Goal: Register for event/course: Register for event/course

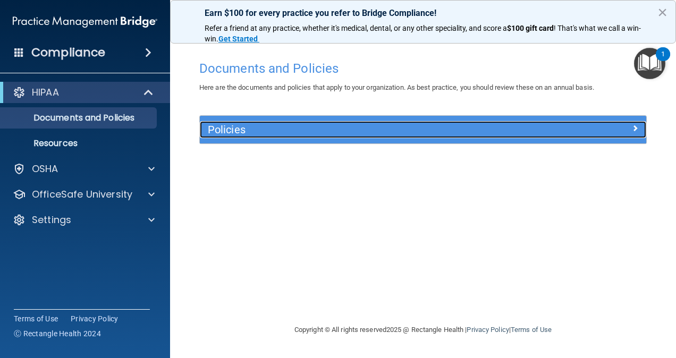
click at [229, 133] on h5 "Policies" at bounding box center [367, 130] width 319 height 12
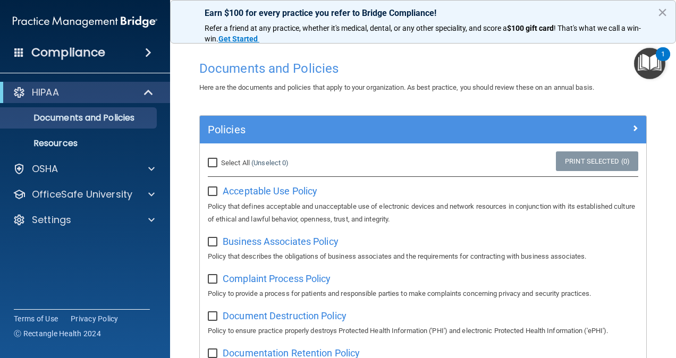
click at [219, 163] on input "Select All (Unselect 0) Unselect All" at bounding box center [214, 163] width 12 height 8
checkbox input "true"
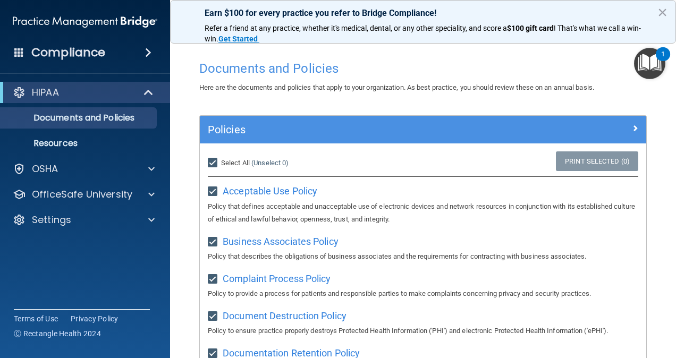
checkbox input "true"
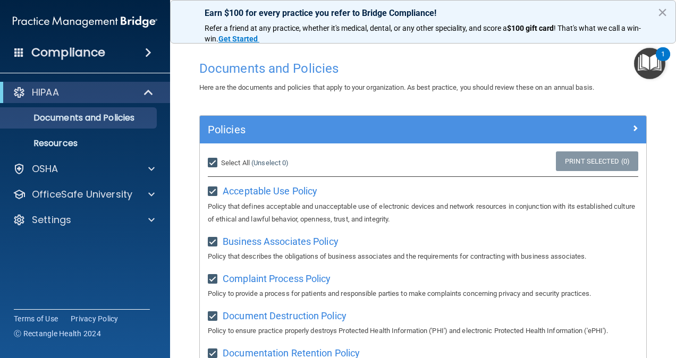
checkbox input "true"
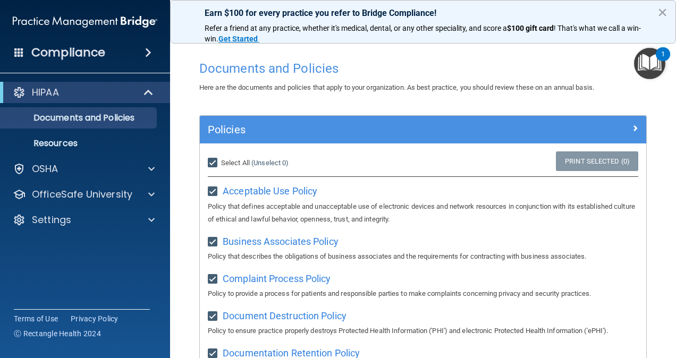
checkbox input "true"
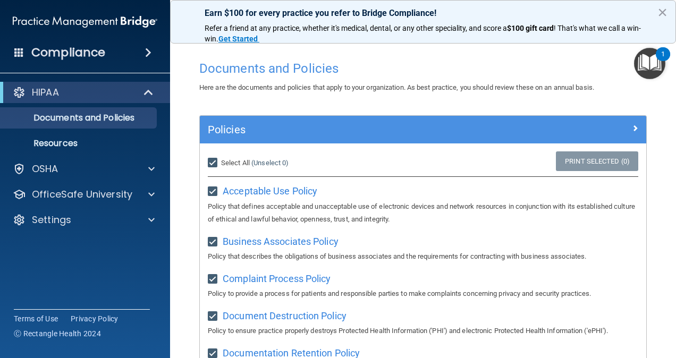
checkbox input "true"
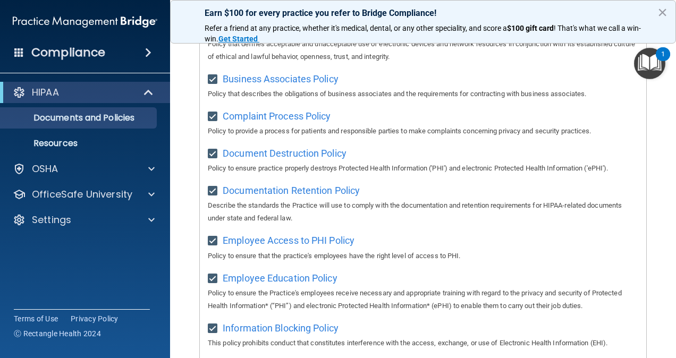
scroll to position [106, 0]
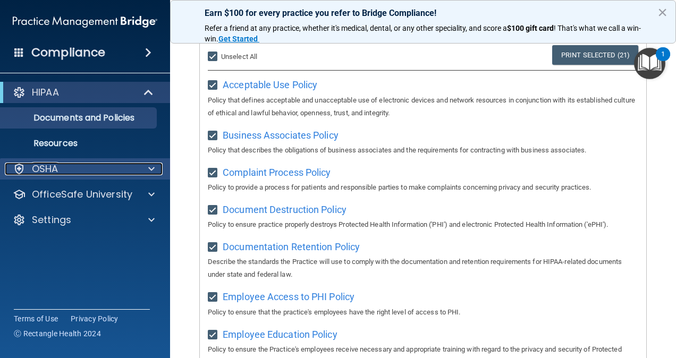
click at [58, 168] on p "OSHA" at bounding box center [45, 169] width 27 height 13
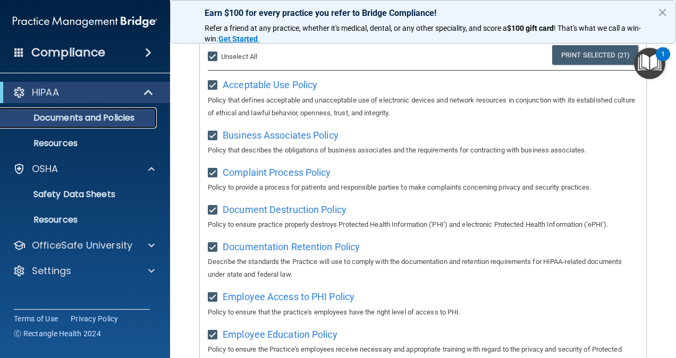
click at [67, 119] on p "Documents and Policies" at bounding box center [79, 118] width 145 height 11
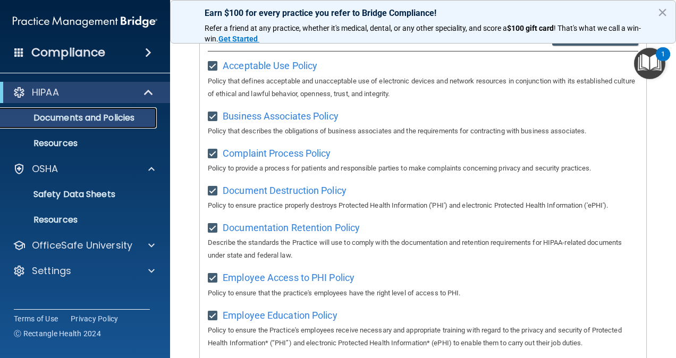
scroll to position [0, 0]
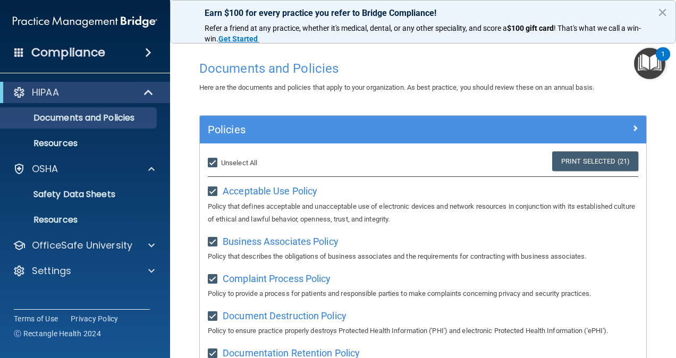
click at [215, 161] on input "Select All (Unselect 21) Unselect All" at bounding box center [214, 163] width 12 height 8
checkbox input "false"
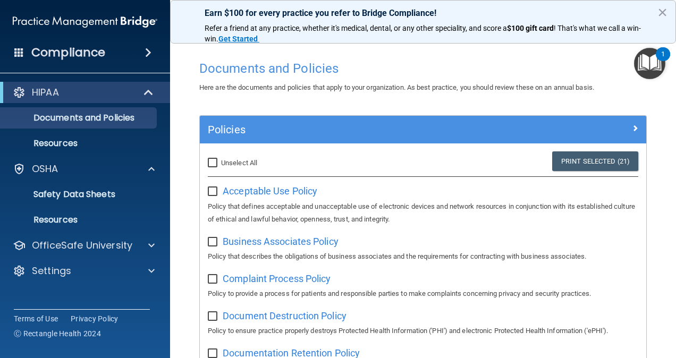
checkbox input "false"
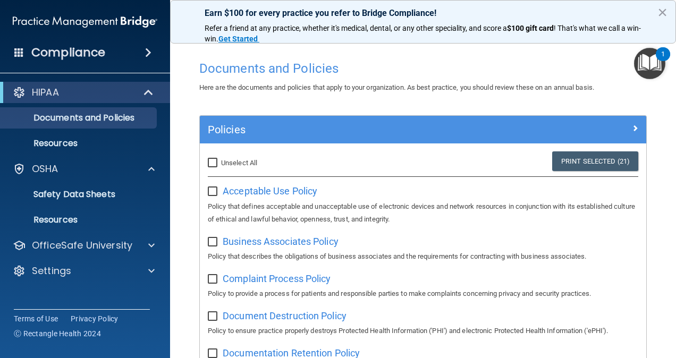
checkbox input "false"
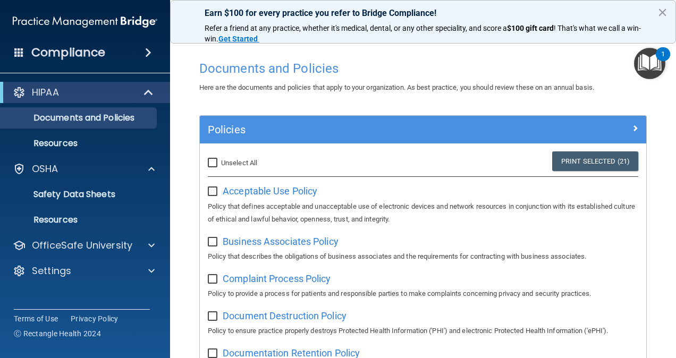
checkbox input "false"
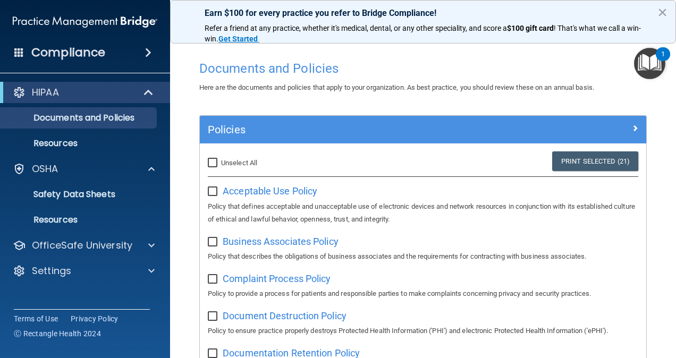
checkbox input "false"
click at [252, 190] on span "Acceptable Use Policy" at bounding box center [270, 190] width 95 height 11
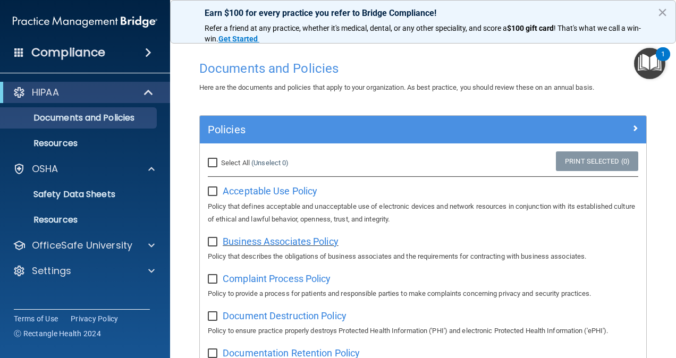
click at [259, 241] on span "Business Associates Policy" at bounding box center [281, 241] width 116 height 11
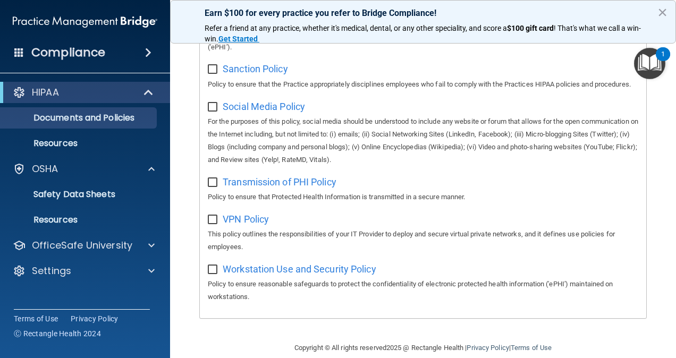
scroll to position [852, 0]
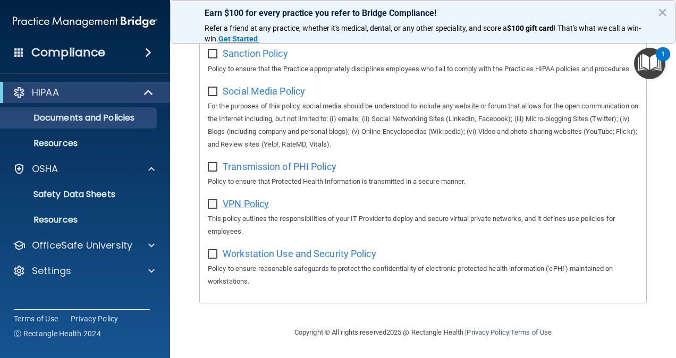
click at [251, 205] on span "VPN Policy" at bounding box center [246, 203] width 46 height 11
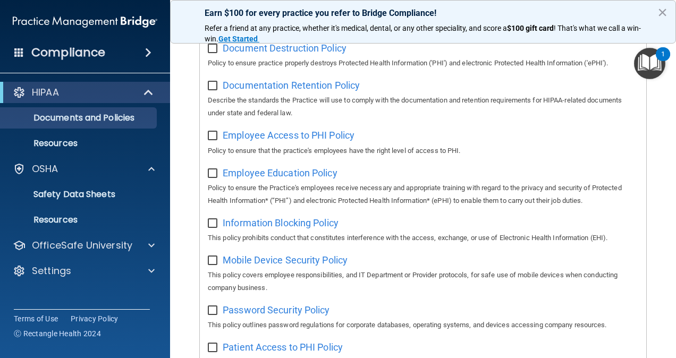
scroll to position [0, 0]
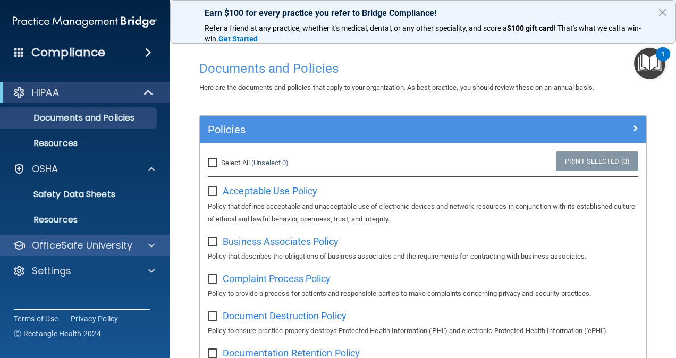
click at [99, 254] on div "OfficeSafe University" at bounding box center [85, 245] width 171 height 21
click at [99, 248] on p "OfficeSafe University" at bounding box center [82, 245] width 100 height 13
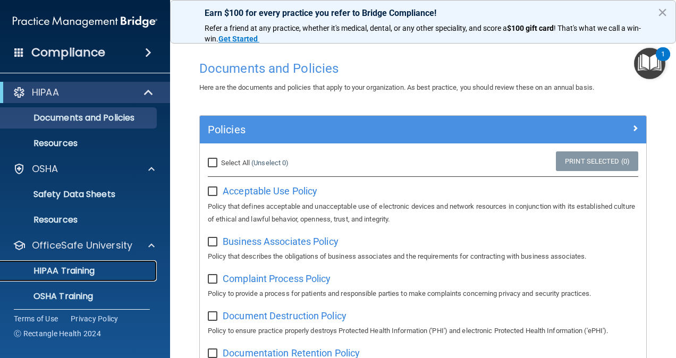
click at [95, 271] on p "HIPAA Training" at bounding box center [51, 271] width 88 height 11
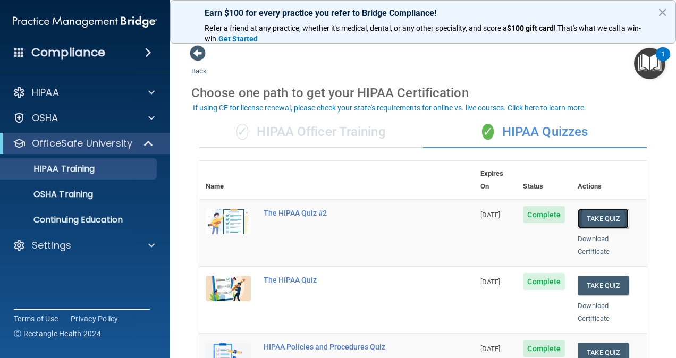
click at [598, 209] on button "Take Quiz" at bounding box center [602, 219] width 51 height 20
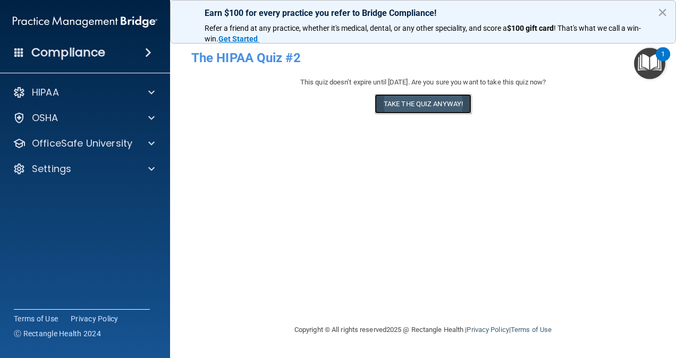
click at [434, 102] on button "Take the quiz anyway!" at bounding box center [422, 104] width 97 height 20
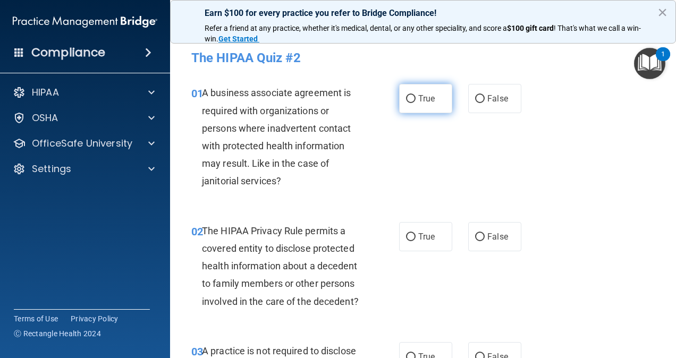
click at [407, 101] on input "True" at bounding box center [411, 99] width 10 height 8
radio input "true"
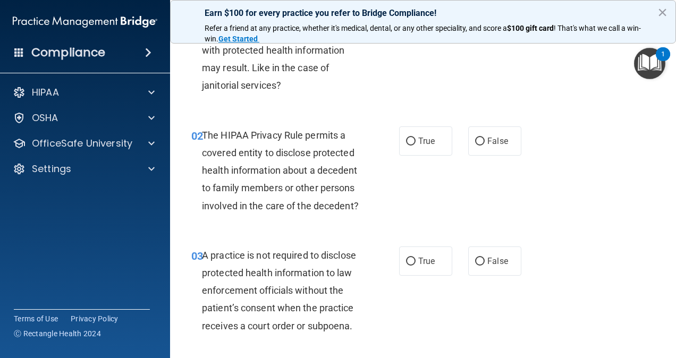
scroll to position [106, 0]
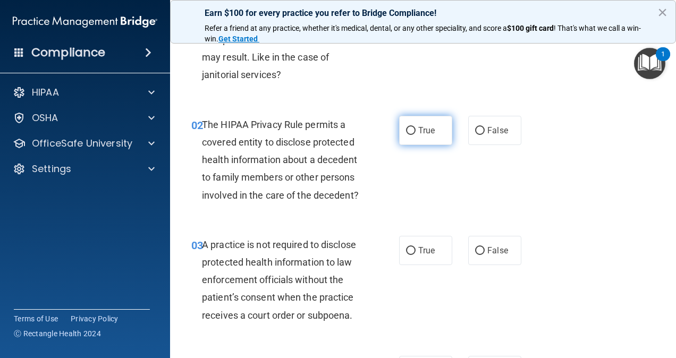
click at [408, 131] on input "True" at bounding box center [411, 131] width 10 height 8
radio input "true"
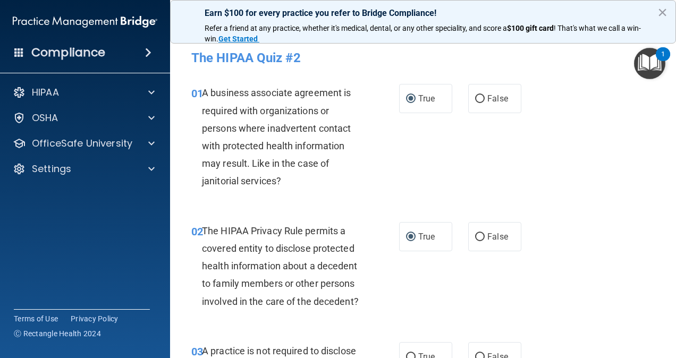
scroll to position [212, 0]
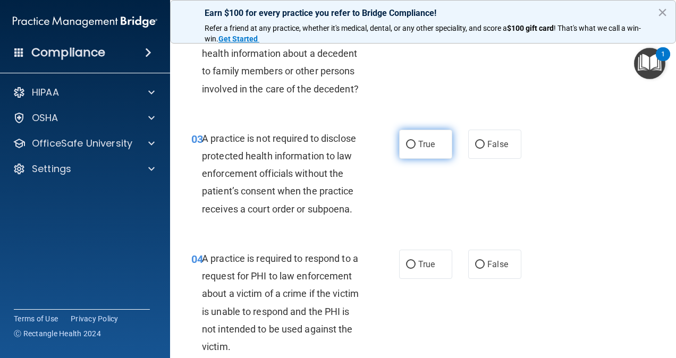
click at [406, 149] on input "True" at bounding box center [411, 145] width 10 height 8
radio input "true"
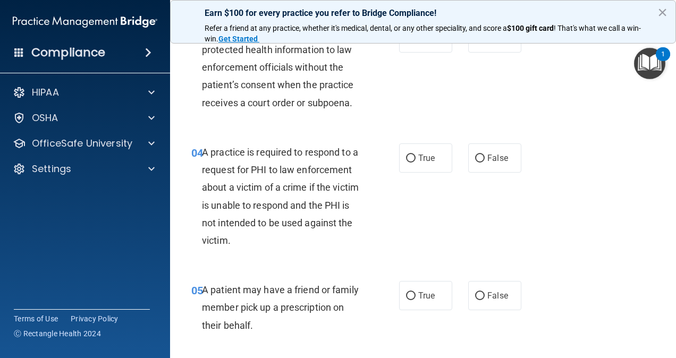
scroll to position [266, 0]
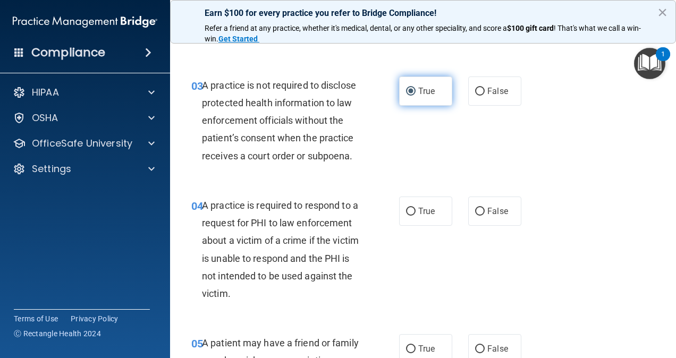
drag, startPoint x: 408, startPoint y: 107, endPoint x: 430, endPoint y: 103, distance: 22.3
click at [408, 96] on input "True" at bounding box center [411, 92] width 10 height 8
click at [476, 96] on input "False" at bounding box center [480, 92] width 10 height 8
radio input "true"
radio input "false"
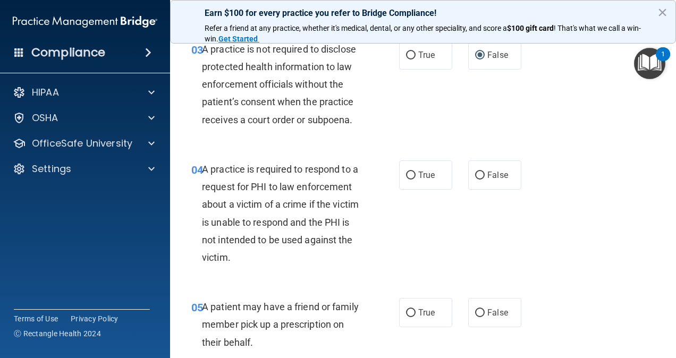
scroll to position [319, 0]
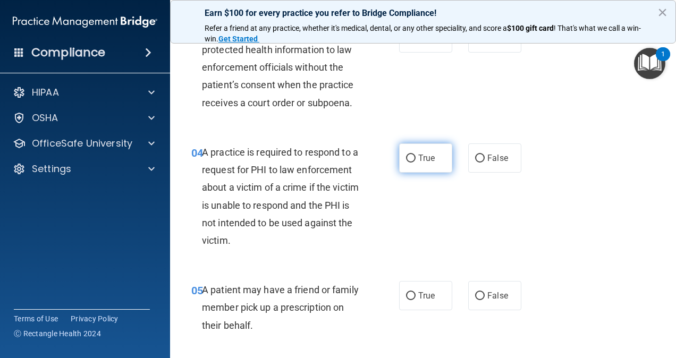
click at [421, 163] on span "True" at bounding box center [426, 158] width 16 height 10
click at [415, 163] on input "True" at bounding box center [411, 159] width 10 height 8
radio input "true"
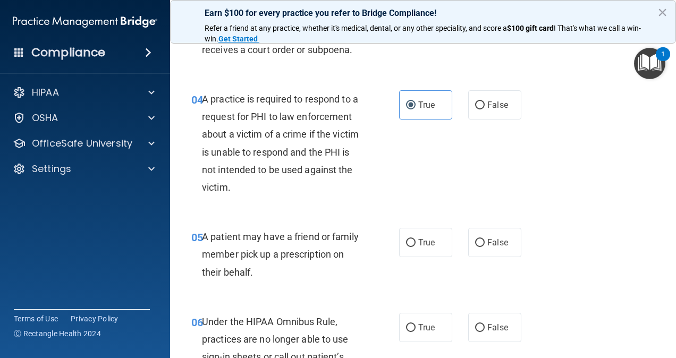
scroll to position [425, 0]
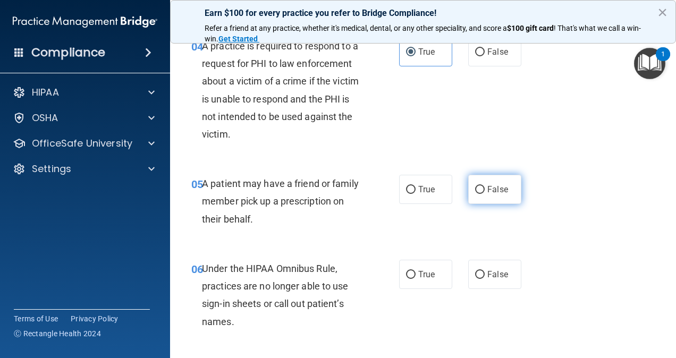
click at [475, 194] on input "False" at bounding box center [480, 190] width 10 height 8
radio input "true"
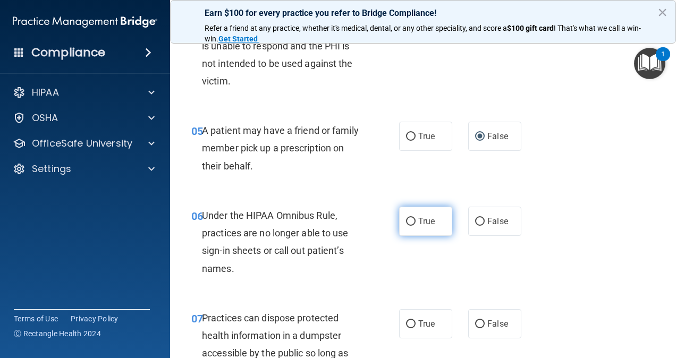
click at [416, 236] on label "True" at bounding box center [425, 221] width 53 height 29
click at [415, 226] on input "True" at bounding box center [411, 222] width 10 height 8
radio input "true"
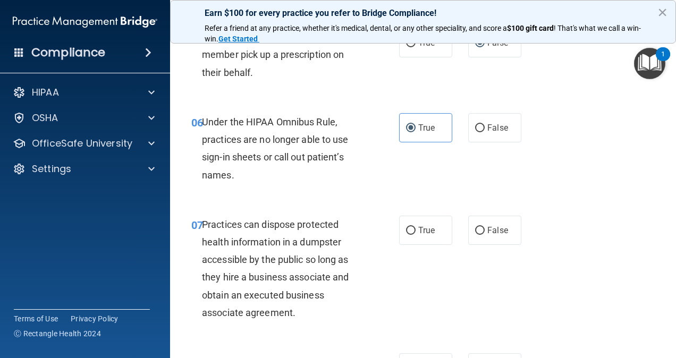
scroll to position [637, 0]
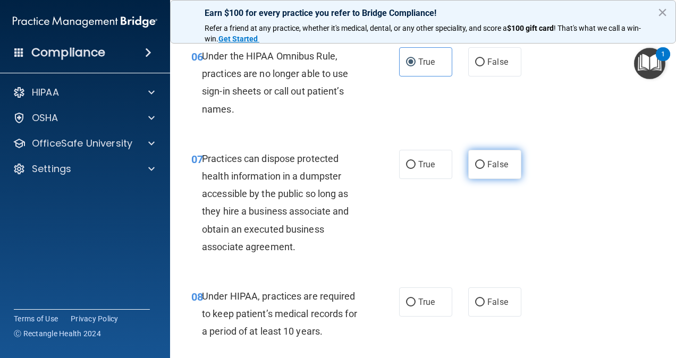
click at [475, 169] on input "False" at bounding box center [480, 165] width 10 height 8
radio input "true"
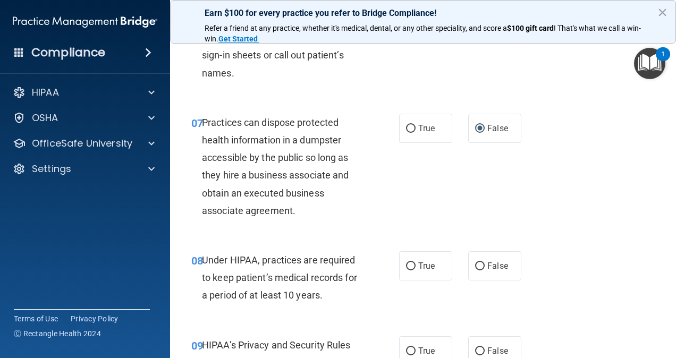
scroll to position [691, 0]
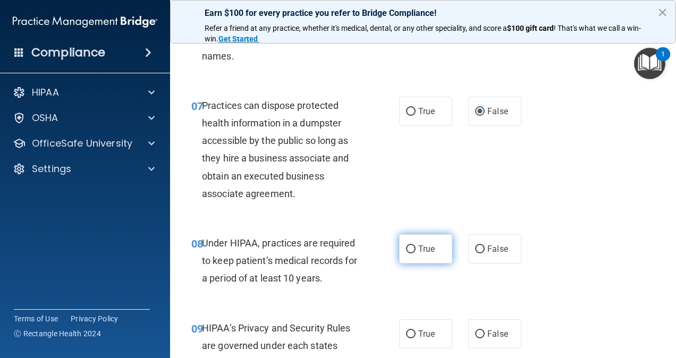
click at [408, 253] on input "True" at bounding box center [411, 249] width 10 height 8
radio input "true"
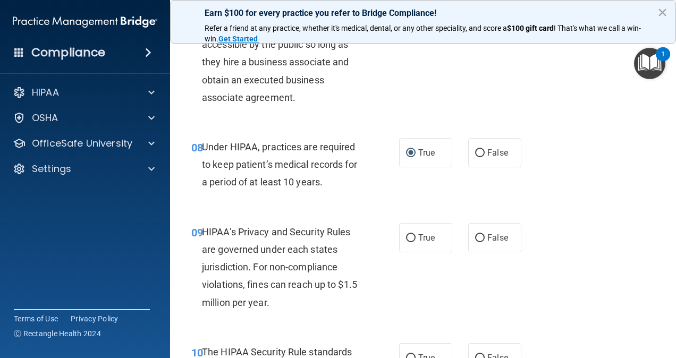
scroll to position [797, 0]
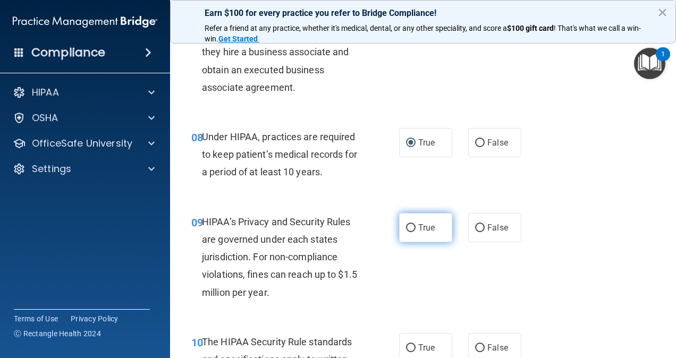
click at [418, 233] on span "True" at bounding box center [426, 228] width 16 height 10
click at [415, 232] on input "True" at bounding box center [411, 228] width 10 height 8
radio input "true"
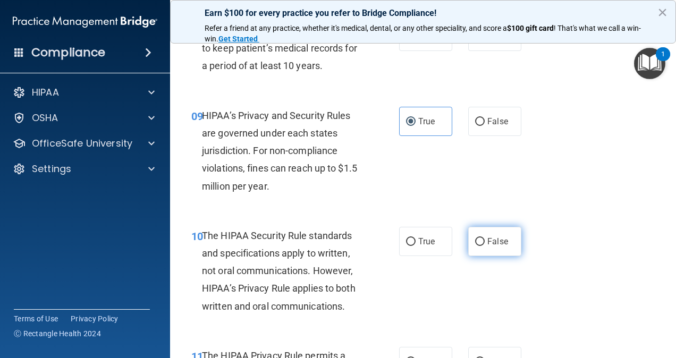
click at [479, 246] on input "False" at bounding box center [480, 242] width 10 height 8
radio input "true"
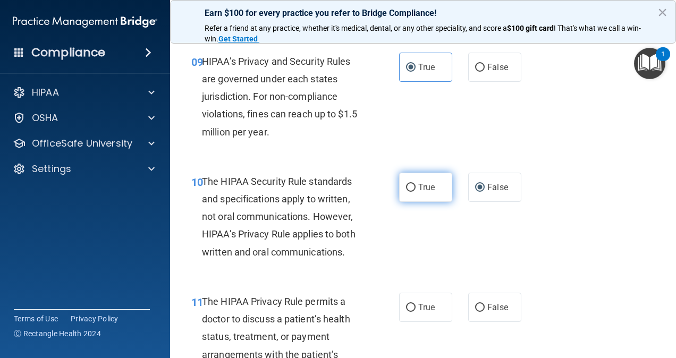
scroll to position [1062, 0]
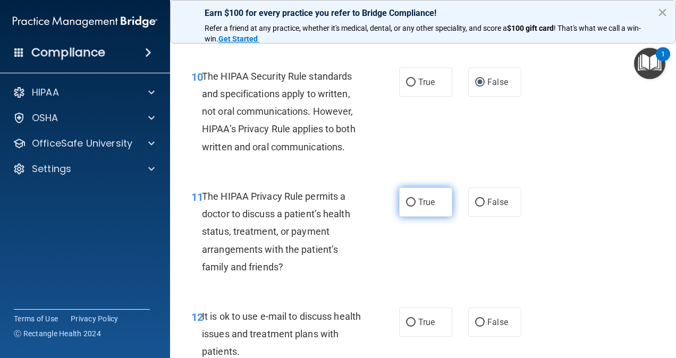
click at [412, 217] on label "True" at bounding box center [425, 202] width 53 height 29
click at [412, 207] on input "True" at bounding box center [411, 203] width 10 height 8
radio input "true"
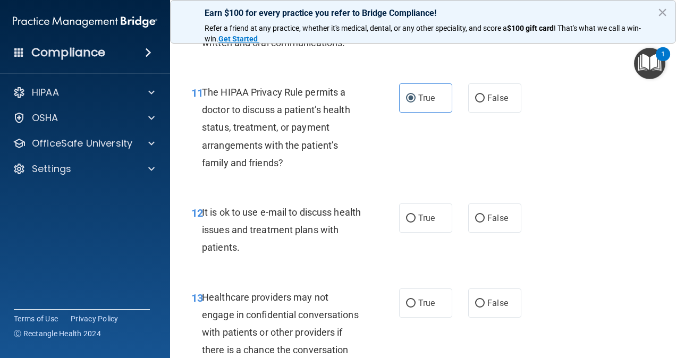
scroll to position [1169, 0]
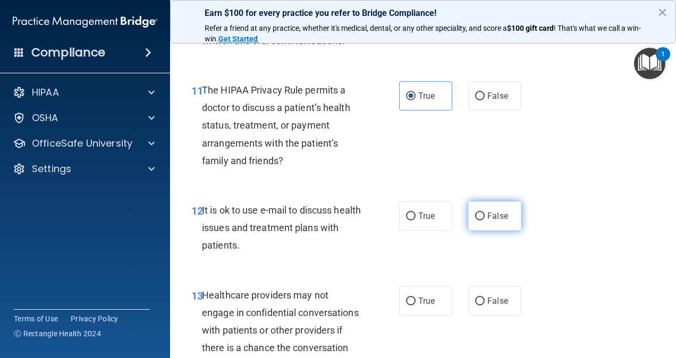
click at [469, 231] on label "False" at bounding box center [494, 215] width 53 height 29
click at [475, 220] on input "False" at bounding box center [480, 216] width 10 height 8
radio input "true"
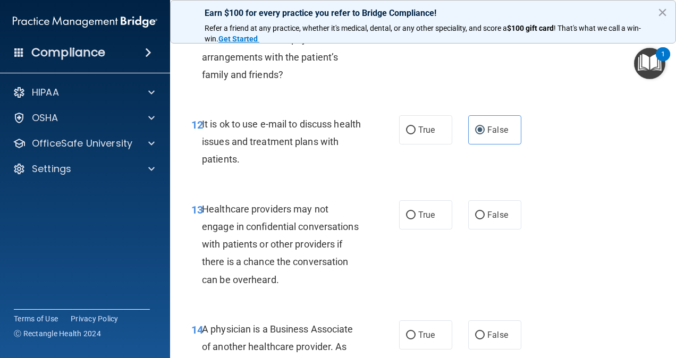
scroll to position [1275, 0]
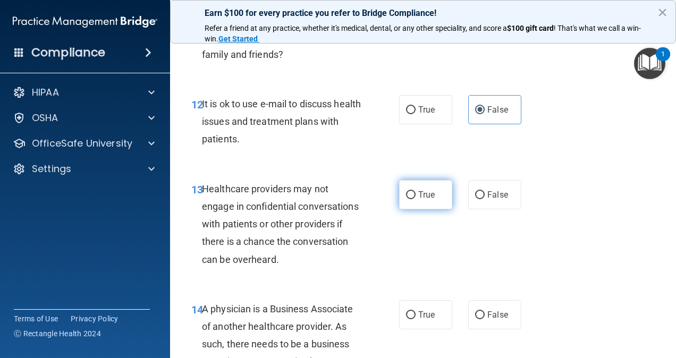
click at [436, 209] on label "True" at bounding box center [425, 194] width 53 height 29
click at [415, 199] on input "True" at bounding box center [411, 195] width 10 height 8
radio input "true"
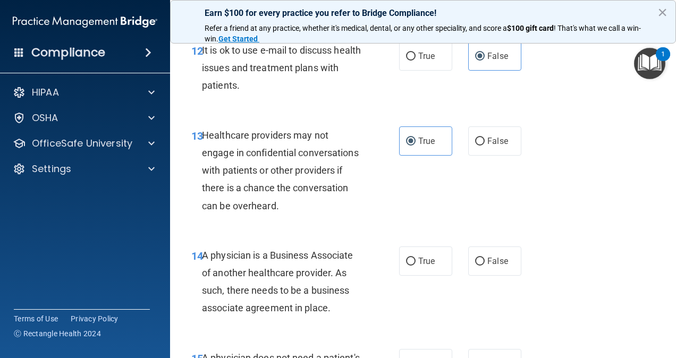
scroll to position [1381, 0]
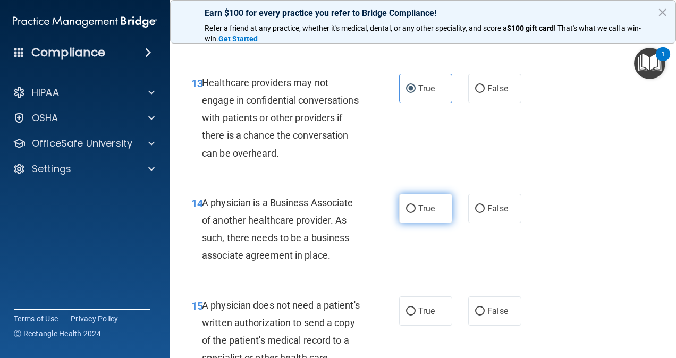
click at [418, 214] on span "True" at bounding box center [426, 208] width 16 height 10
click at [415, 213] on input "True" at bounding box center [411, 209] width 10 height 8
radio input "true"
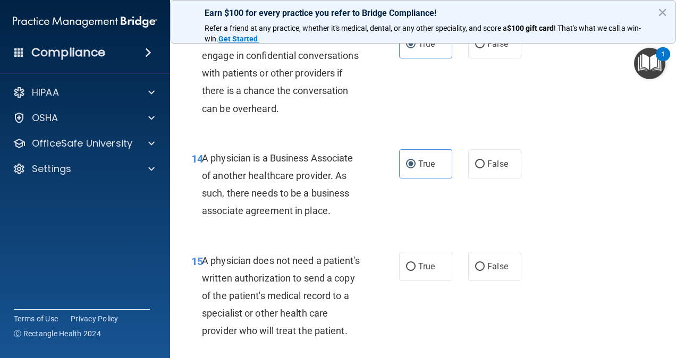
scroll to position [1487, 0]
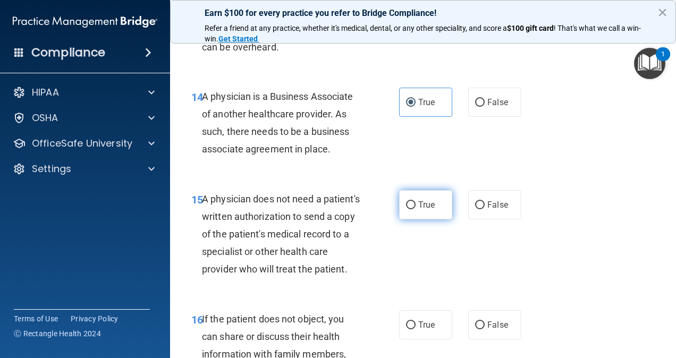
click at [412, 217] on label "True" at bounding box center [425, 204] width 53 height 29
click at [412, 209] on input "True" at bounding box center [411, 205] width 10 height 8
radio input "true"
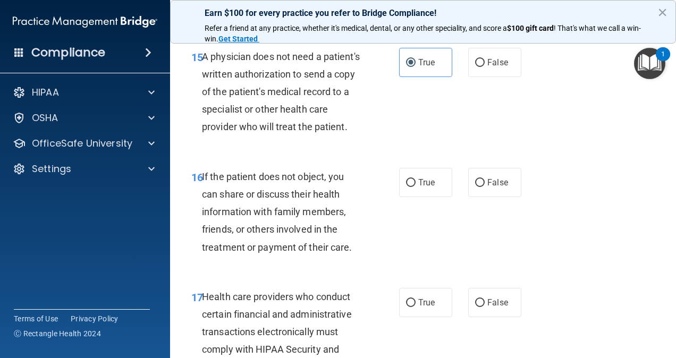
scroll to position [1647, 0]
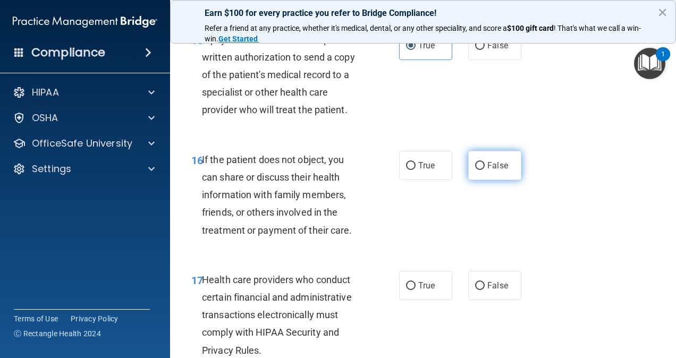
click at [476, 170] on input "False" at bounding box center [480, 166] width 10 height 8
radio input "true"
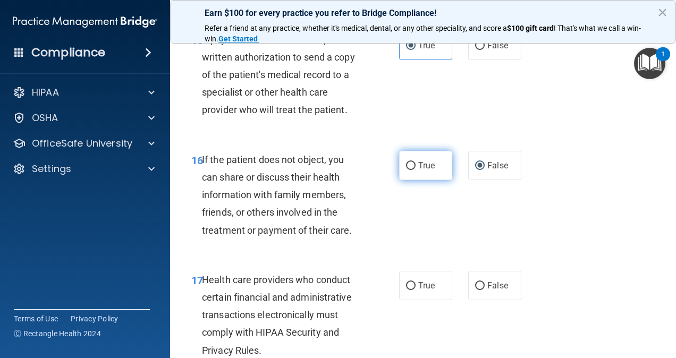
click at [418, 171] on span "True" at bounding box center [426, 165] width 16 height 10
drag, startPoint x: 420, startPoint y: 199, endPoint x: 408, endPoint y: 200, distance: 11.2
click at [408, 170] on input "True" at bounding box center [411, 166] width 10 height 8
radio input "true"
radio input "false"
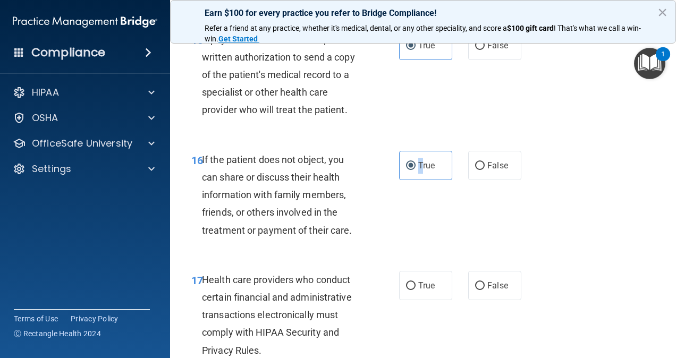
scroll to position [1753, 0]
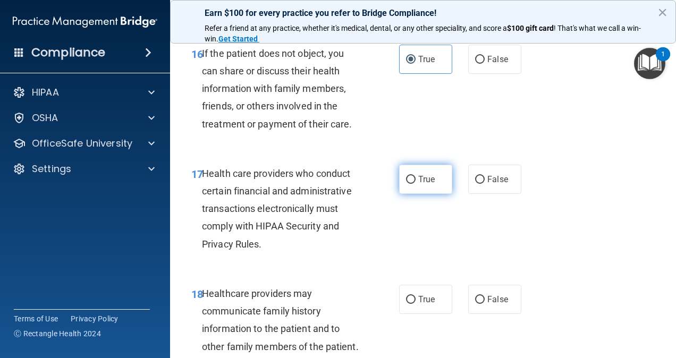
click at [418, 184] on span "True" at bounding box center [426, 179] width 16 height 10
click at [415, 184] on input "True" at bounding box center [411, 180] width 10 height 8
radio input "true"
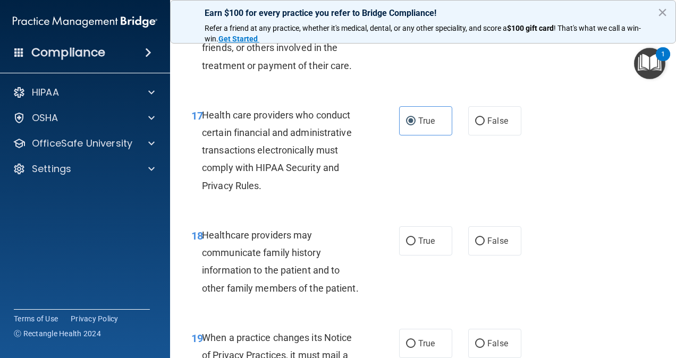
scroll to position [1859, 0]
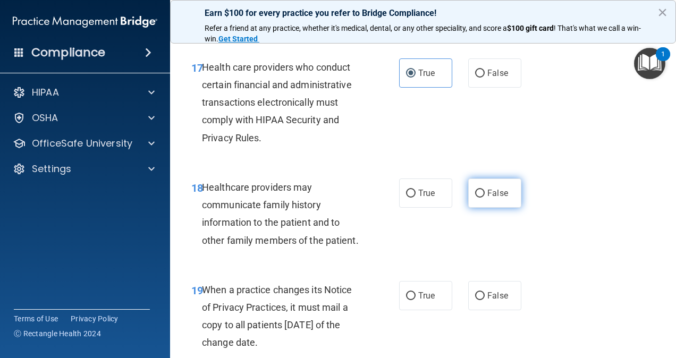
click at [476, 198] on input "False" at bounding box center [480, 194] width 10 height 8
radio input "true"
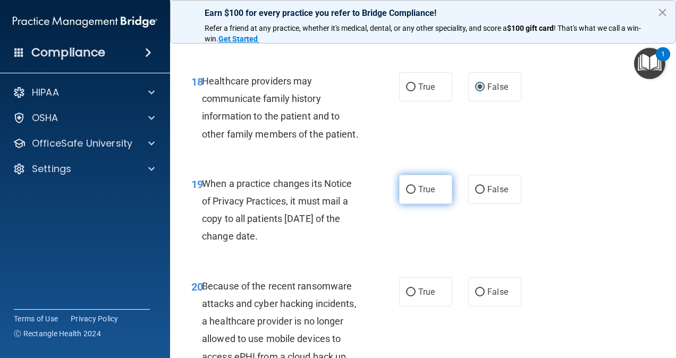
click at [413, 204] on label "True" at bounding box center [425, 189] width 53 height 29
click at [413, 194] on input "True" at bounding box center [411, 190] width 10 height 8
radio input "true"
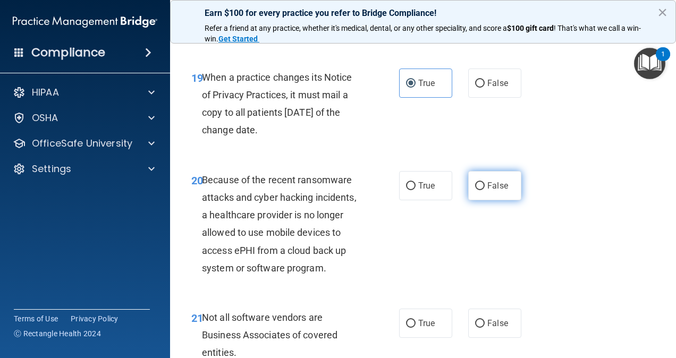
click at [477, 190] on input "False" at bounding box center [480, 186] width 10 height 8
radio input "true"
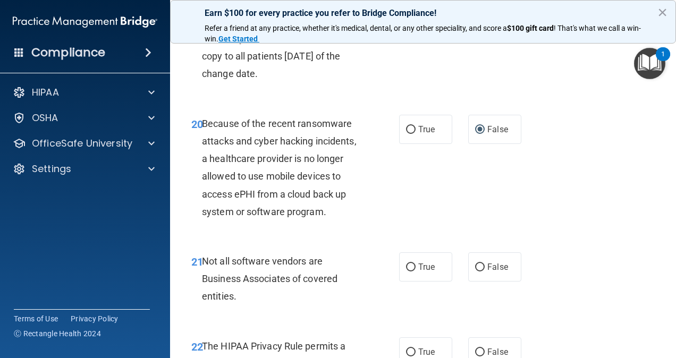
scroll to position [2178, 0]
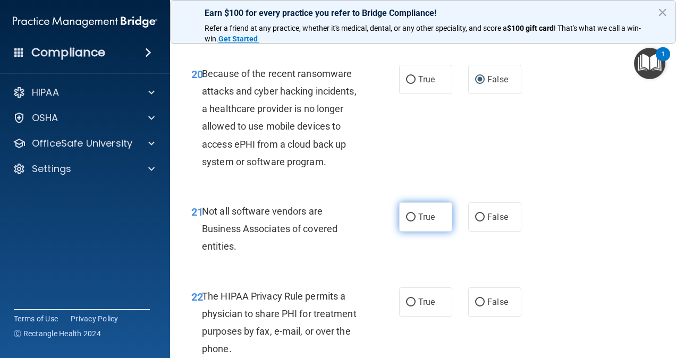
click at [406, 222] on input "True" at bounding box center [411, 218] width 10 height 8
radio input "true"
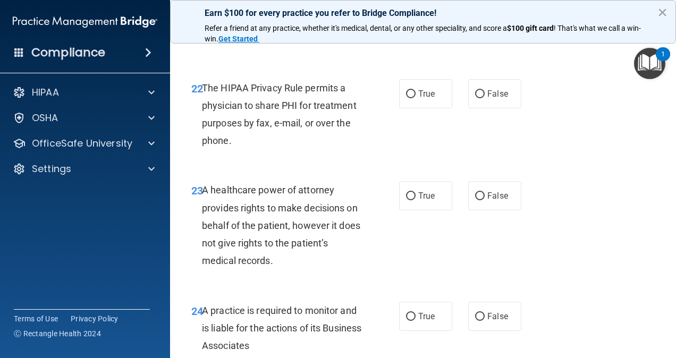
scroll to position [2390, 0]
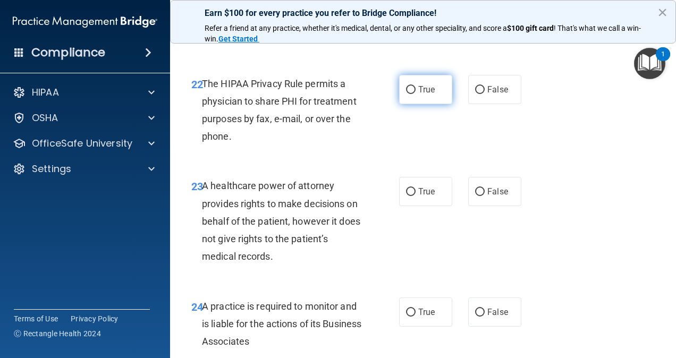
click at [426, 95] on span "True" at bounding box center [426, 89] width 16 height 10
click at [415, 94] on input "True" at bounding box center [411, 90] width 10 height 8
radio input "true"
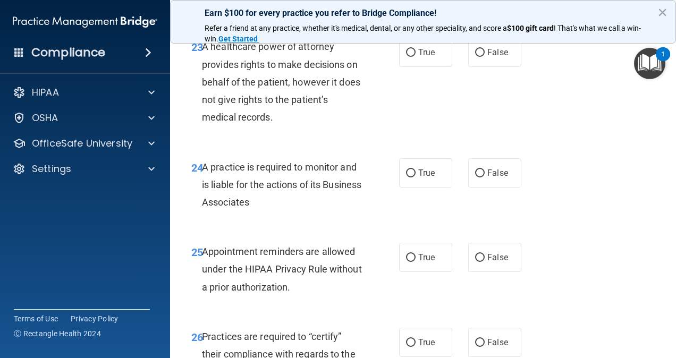
scroll to position [2550, 0]
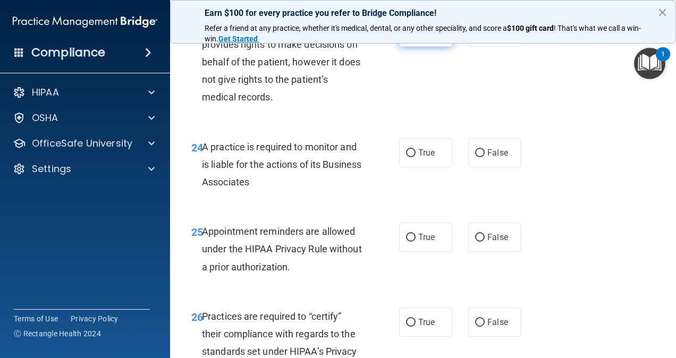
click at [438, 47] on label "True" at bounding box center [425, 32] width 53 height 29
click at [415, 37] on input "True" at bounding box center [411, 33] width 10 height 8
radio input "true"
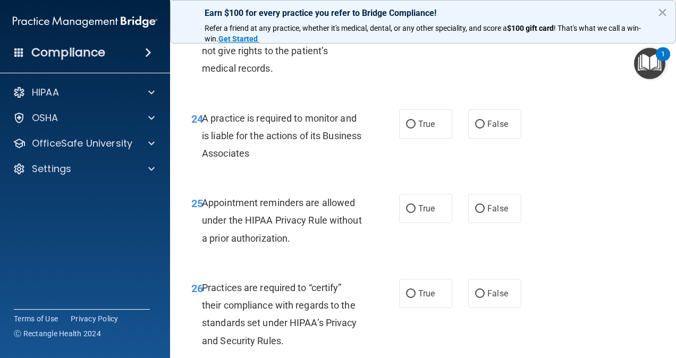
scroll to position [2603, 0]
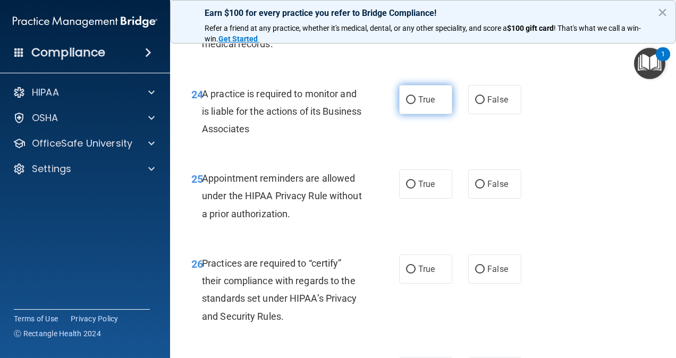
click at [418, 105] on span "True" at bounding box center [426, 100] width 16 height 10
click at [415, 104] on input "True" at bounding box center [411, 100] width 10 height 8
radio input "true"
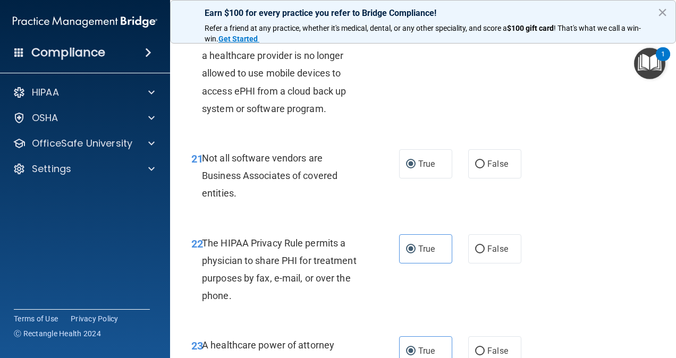
scroll to position [2125, 0]
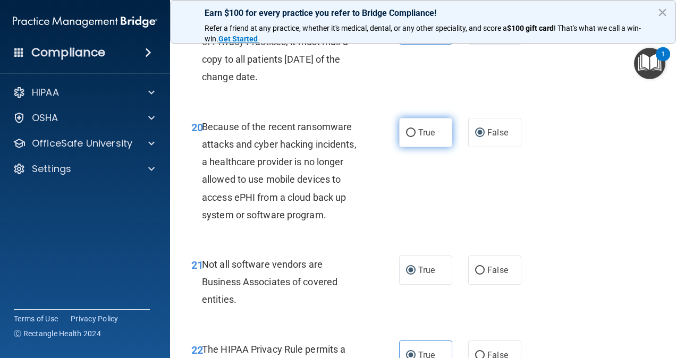
click at [406, 137] on input "True" at bounding box center [411, 133] width 10 height 8
radio input "true"
radio input "false"
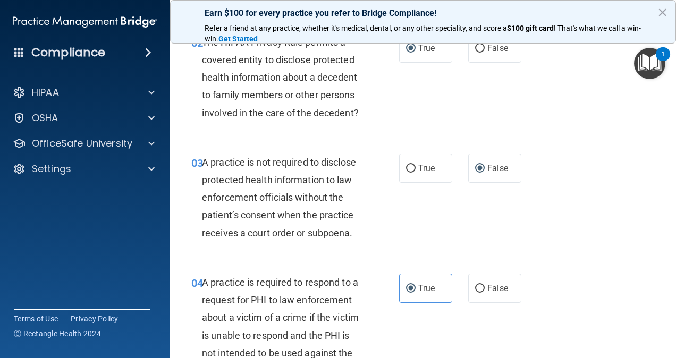
scroll to position [0, 0]
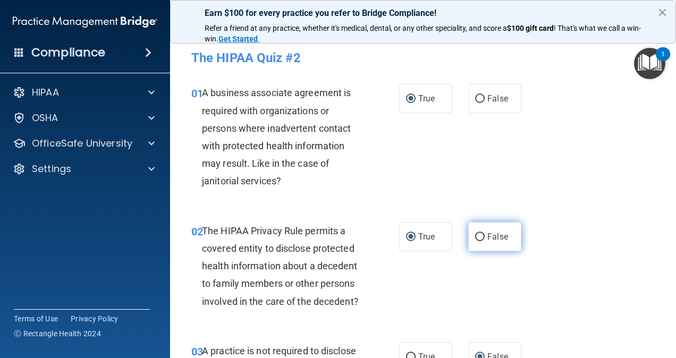
click at [475, 235] on input "False" at bounding box center [480, 237] width 10 height 8
radio input "true"
radio input "false"
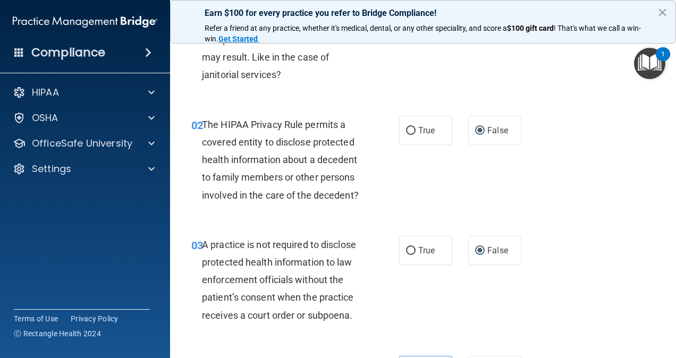
scroll to position [159, 0]
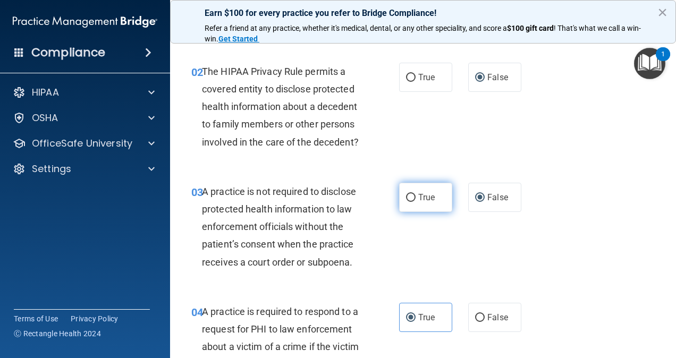
click at [413, 212] on label "True" at bounding box center [425, 197] width 53 height 29
click at [413, 202] on input "True" at bounding box center [411, 198] width 10 height 8
radio input "true"
click at [475, 202] on input "False" at bounding box center [480, 198] width 10 height 8
radio input "true"
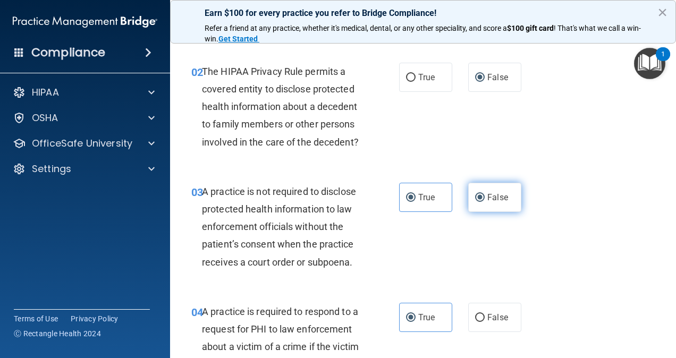
radio input "false"
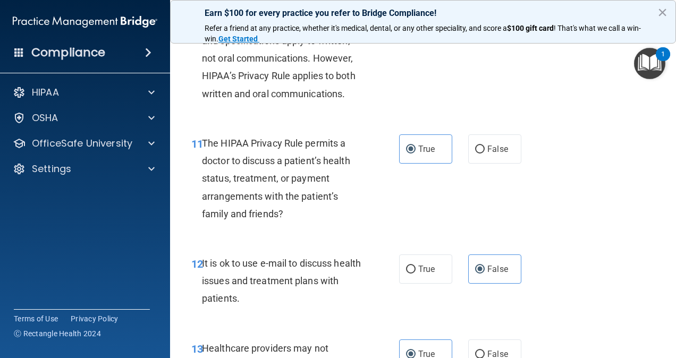
scroll to position [1062, 0]
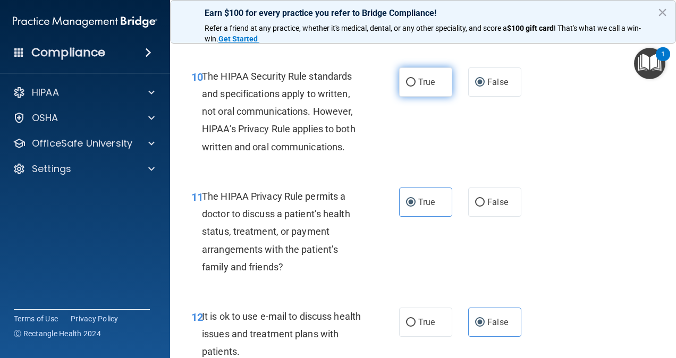
click at [406, 87] on input "True" at bounding box center [411, 83] width 10 height 8
radio input "true"
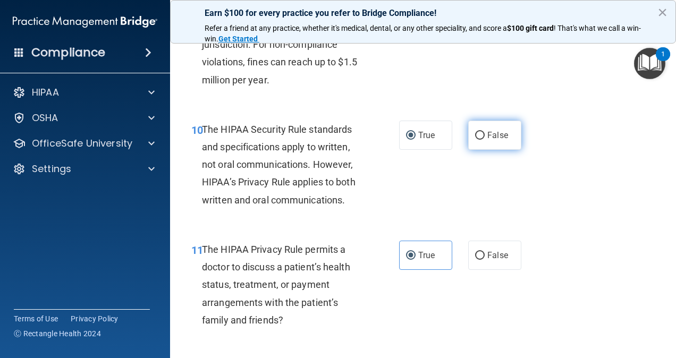
click at [475, 140] on input "False" at bounding box center [480, 136] width 10 height 8
radio input "true"
click at [406, 140] on input "True" at bounding box center [411, 136] width 10 height 8
radio input "true"
radio input "false"
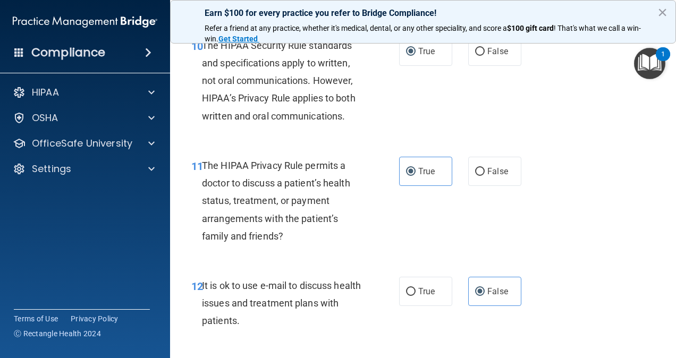
scroll to position [1116, 0]
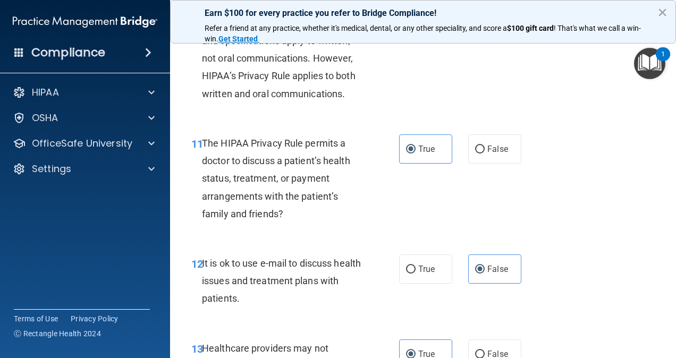
click at [476, 235] on div "11 The HIPAA Privacy Rule permits a doctor to discuss a patient’s health status…" at bounding box center [422, 181] width 479 height 120
click at [475, 154] on input "False" at bounding box center [480, 150] width 10 height 8
radio input "true"
radio input "false"
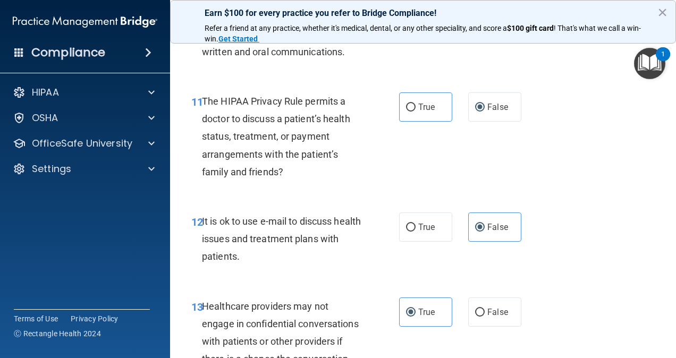
scroll to position [1222, 0]
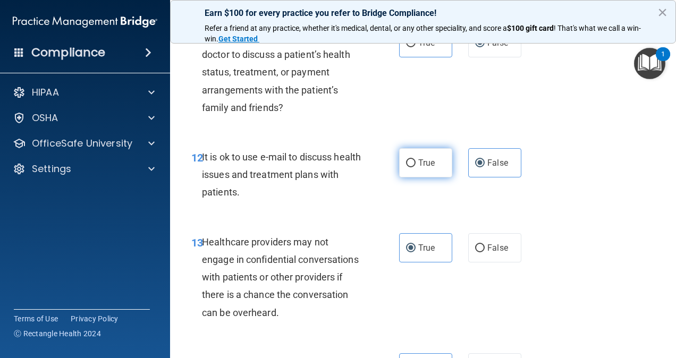
click at [409, 167] on input "True" at bounding box center [411, 163] width 10 height 8
radio input "true"
radio input "false"
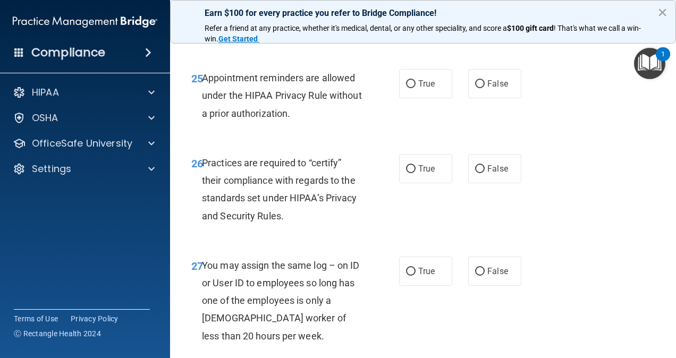
scroll to position [2713, 0]
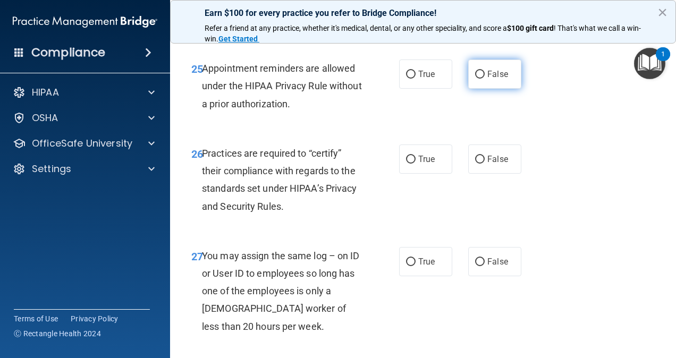
click at [475, 79] on input "False" at bounding box center [480, 75] width 10 height 8
radio input "true"
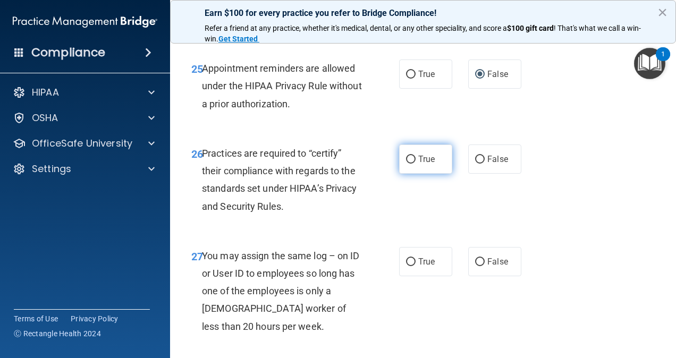
click at [431, 174] on label "True" at bounding box center [425, 158] width 53 height 29
click at [415, 164] on input "True" at bounding box center [411, 160] width 10 height 8
radio input "true"
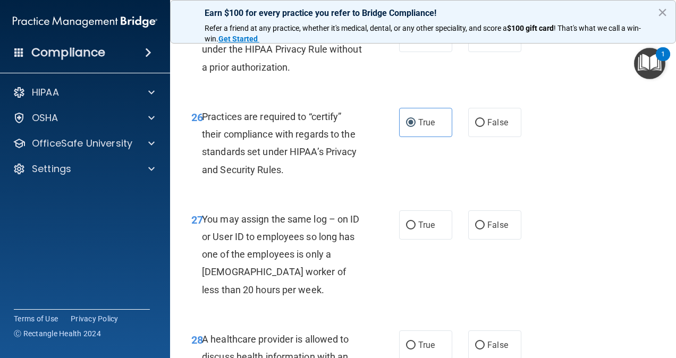
scroll to position [2819, 0]
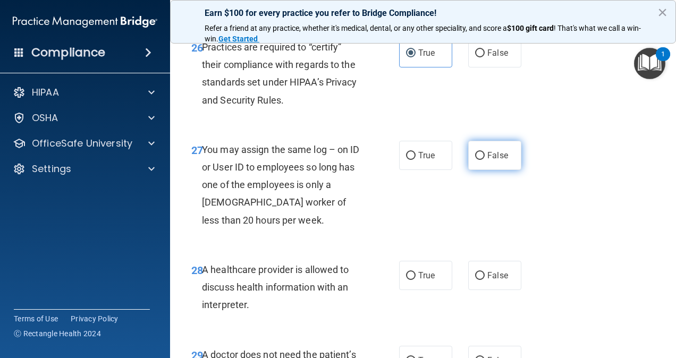
click at [475, 160] on input "False" at bounding box center [480, 156] width 10 height 8
radio input "true"
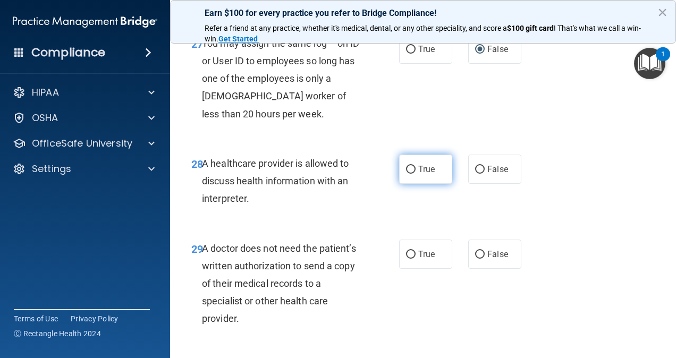
click at [419, 184] on label "True" at bounding box center [425, 169] width 53 height 29
click at [415, 174] on input "True" at bounding box center [411, 170] width 10 height 8
radio input "true"
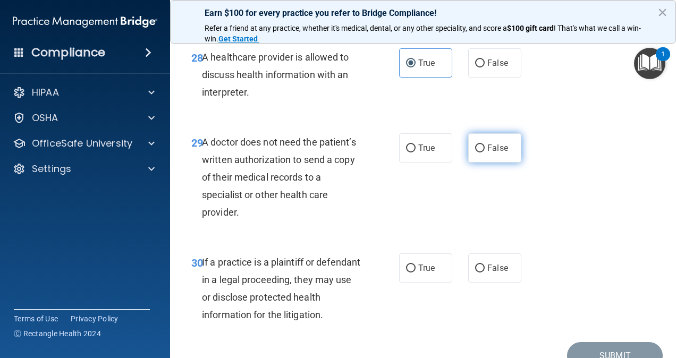
click at [475, 152] on input "False" at bounding box center [480, 148] width 10 height 8
radio input "true"
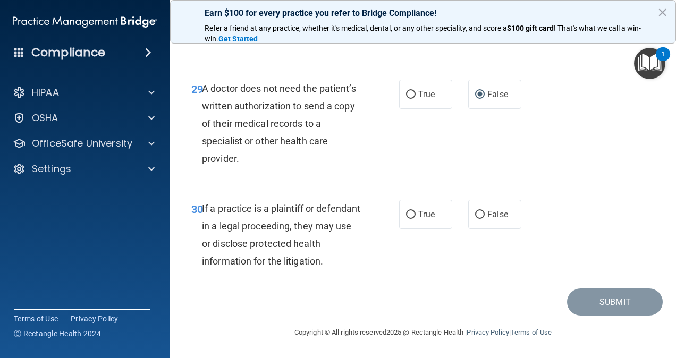
scroll to position [3138, 0]
click at [304, 252] on div "If a practice is a plaintiff or defendant in a legal proceeding, they may use o…" at bounding box center [286, 235] width 168 height 71
click at [475, 213] on input "False" at bounding box center [480, 215] width 10 height 8
radio input "true"
click at [608, 301] on button "Submit" at bounding box center [615, 301] width 96 height 27
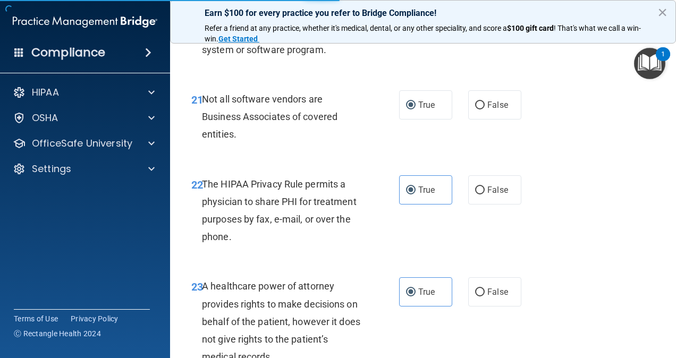
scroll to position [2288, 0]
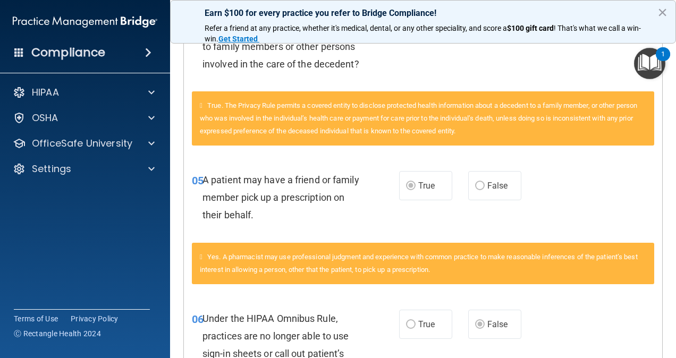
scroll to position [531, 0]
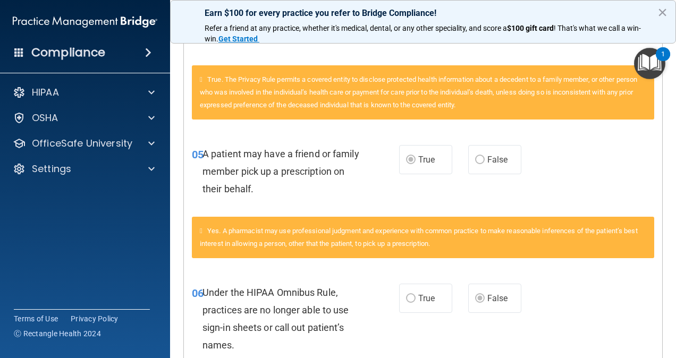
click at [404, 174] on label "True" at bounding box center [425, 159] width 53 height 29
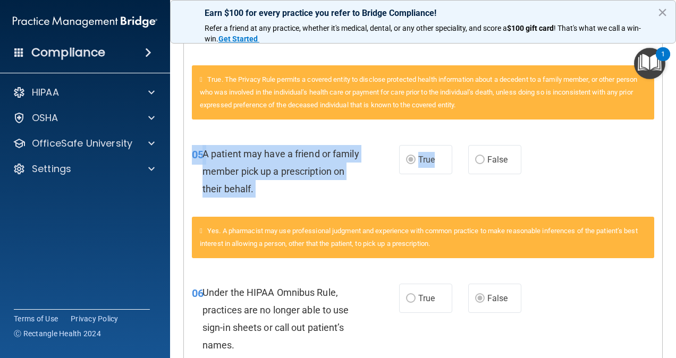
drag, startPoint x: 404, startPoint y: 180, endPoint x: 538, endPoint y: 202, distance: 135.7
click at [538, 202] on div "05 A patient may have a friend or family member pick up a prescription on their…" at bounding box center [423, 174] width 478 height 85
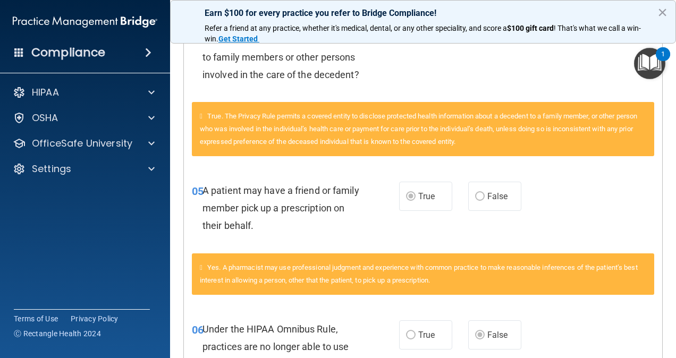
click at [537, 206] on div "05 A patient may have a friend or family member pick up a prescription on their…" at bounding box center [423, 210] width 478 height 85
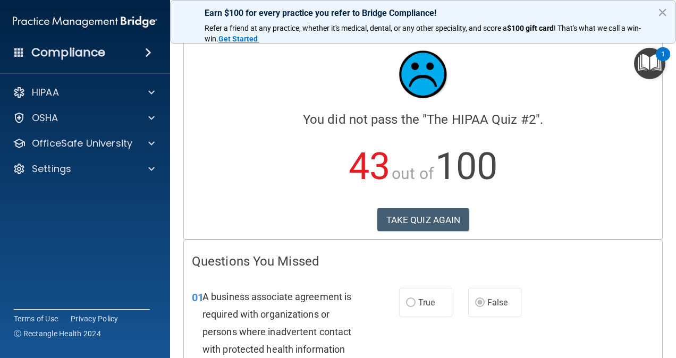
scroll to position [0, 0]
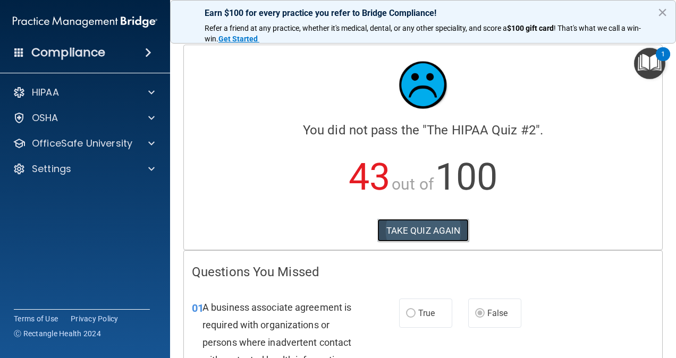
click at [451, 230] on button "TAKE QUIZ AGAIN" at bounding box center [423, 230] width 92 height 23
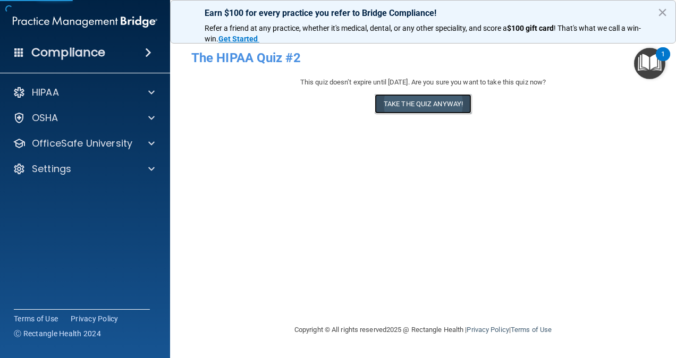
click at [402, 103] on button "Take the quiz anyway!" at bounding box center [422, 104] width 97 height 20
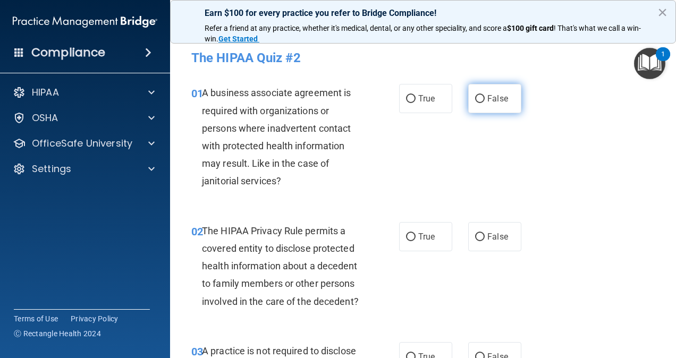
click at [475, 98] on input "False" at bounding box center [480, 99] width 10 height 8
radio input "true"
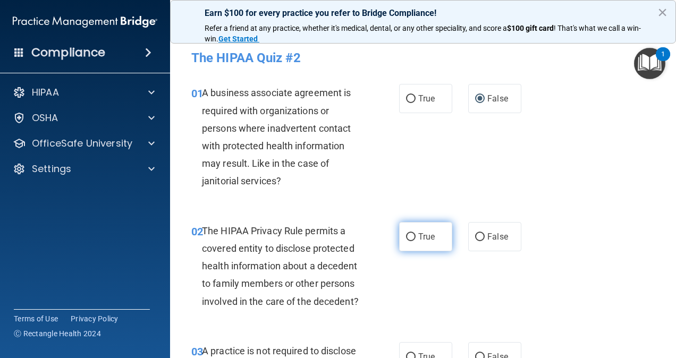
click at [411, 236] on label "True" at bounding box center [425, 236] width 53 height 29
click at [411, 236] on input "True" at bounding box center [411, 237] width 10 height 8
radio input "true"
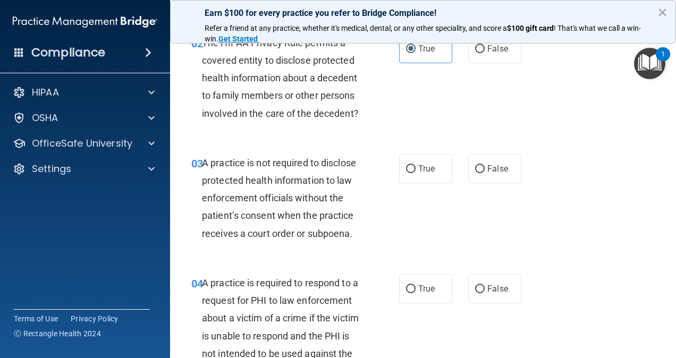
scroll to position [212, 0]
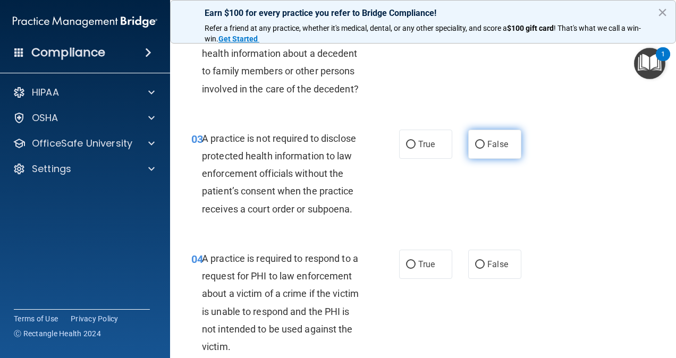
click at [475, 149] on input "False" at bounding box center [480, 145] width 10 height 8
radio input "true"
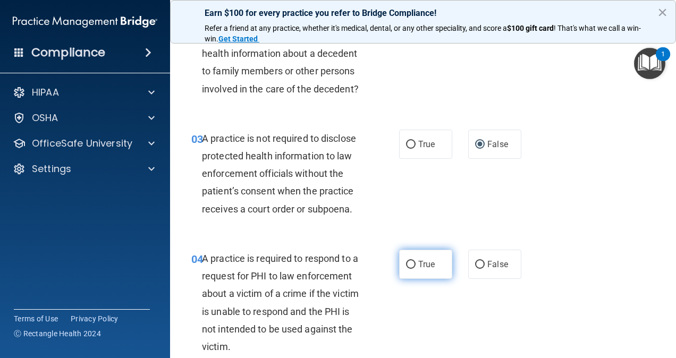
click at [420, 269] on span "True" at bounding box center [426, 264] width 16 height 10
click at [415, 269] on input "True" at bounding box center [411, 265] width 10 height 8
radio input "true"
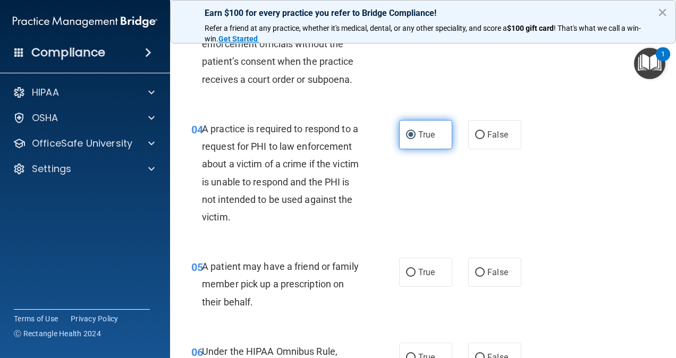
scroll to position [372, 0]
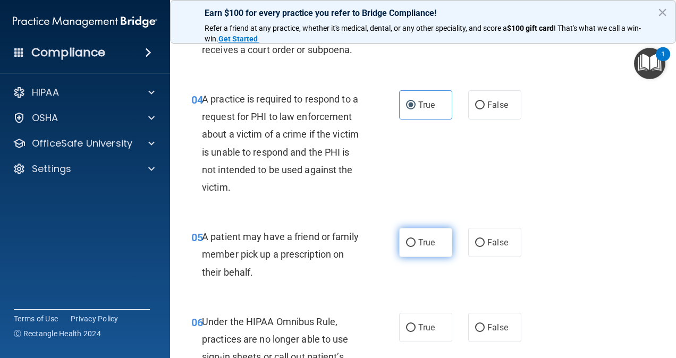
click at [425, 248] on span "True" at bounding box center [426, 242] width 16 height 10
click at [415, 247] on input "True" at bounding box center [411, 243] width 10 height 8
radio input "true"
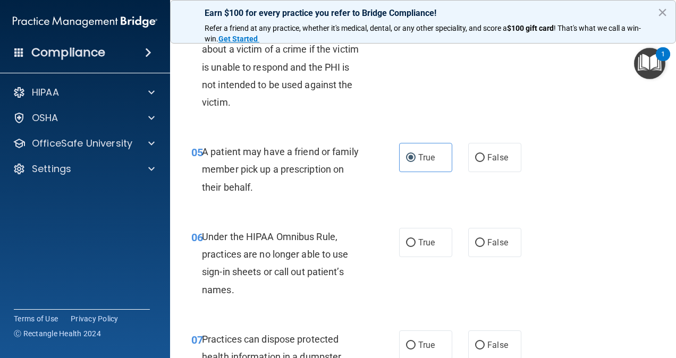
scroll to position [478, 0]
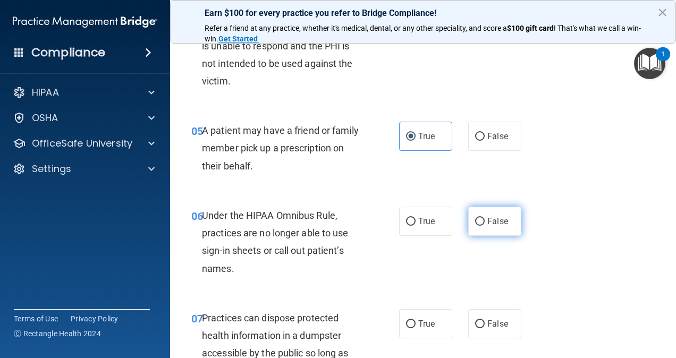
click at [476, 226] on input "False" at bounding box center [480, 222] width 10 height 8
radio input "true"
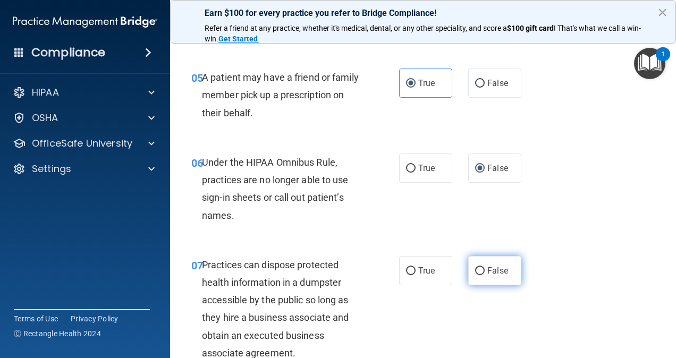
click at [477, 275] on input "False" at bounding box center [480, 271] width 10 height 8
radio input "true"
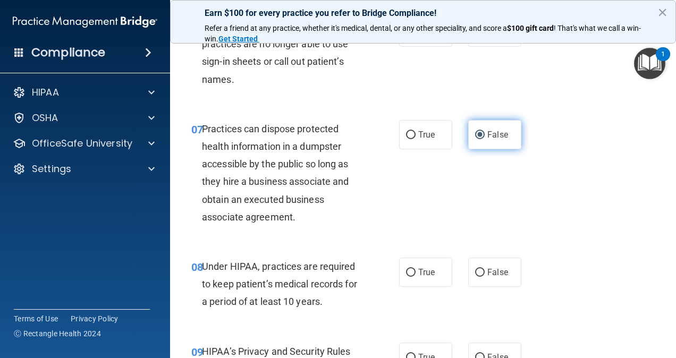
scroll to position [691, 0]
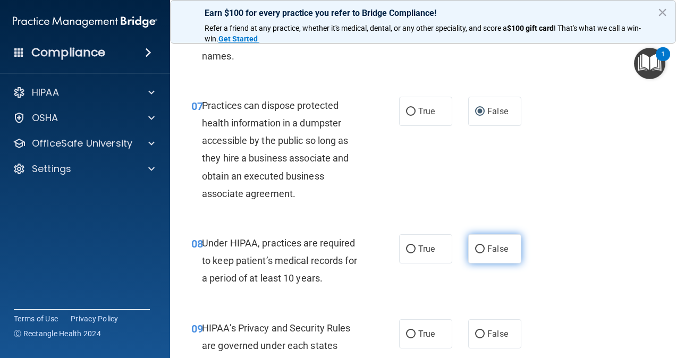
click at [475, 253] on input "False" at bounding box center [480, 249] width 10 height 8
radio input "true"
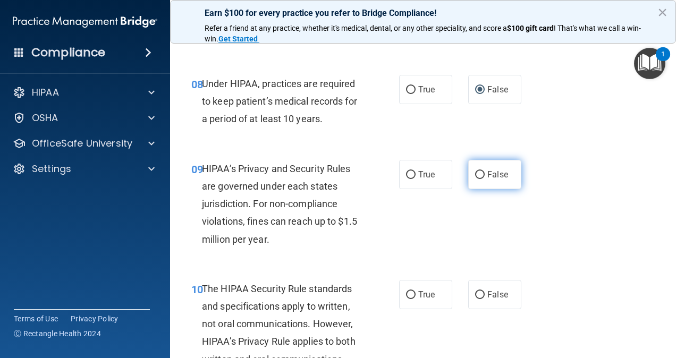
click at [475, 179] on input "False" at bounding box center [480, 175] width 10 height 8
radio input "true"
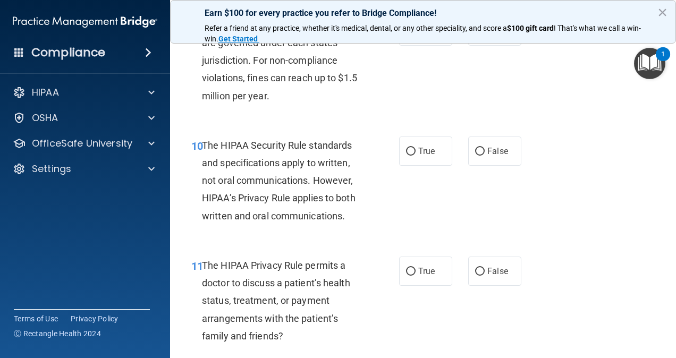
scroll to position [1009, 0]
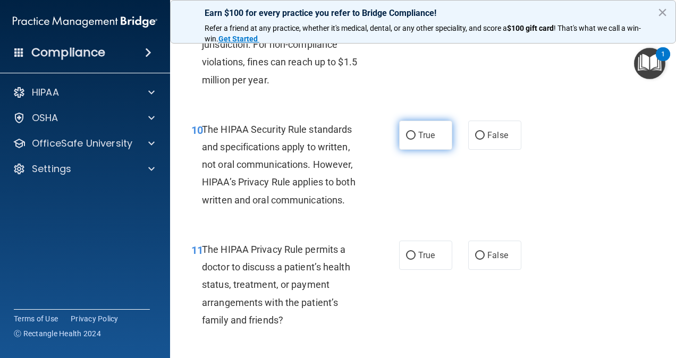
click at [409, 140] on input "True" at bounding box center [411, 136] width 10 height 8
radio input "true"
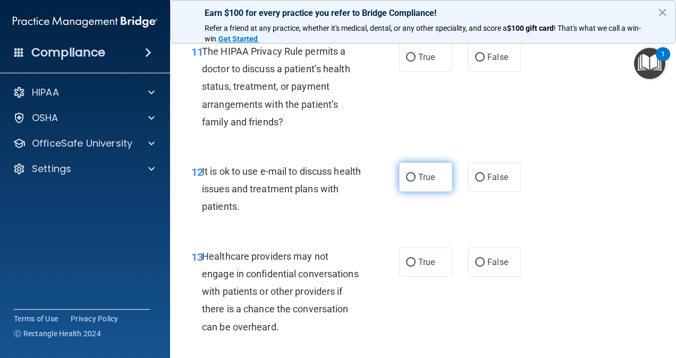
scroll to position [1222, 0]
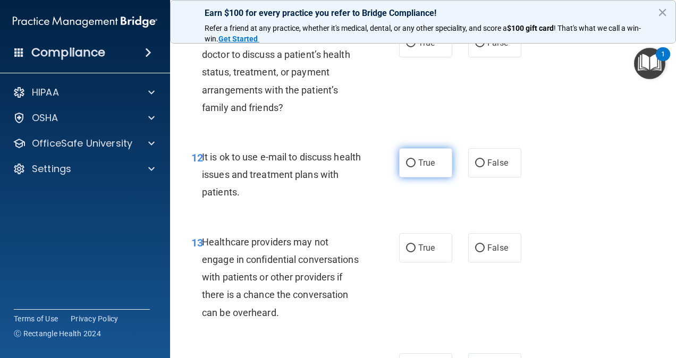
click at [420, 168] on span "True" at bounding box center [426, 163] width 16 height 10
click at [415, 167] on input "True" at bounding box center [411, 163] width 10 height 8
radio input "true"
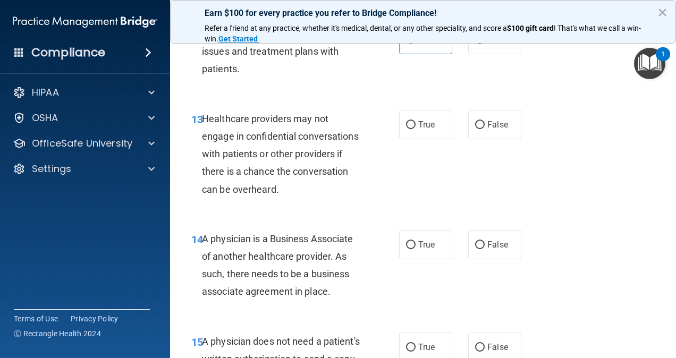
scroll to position [1381, 0]
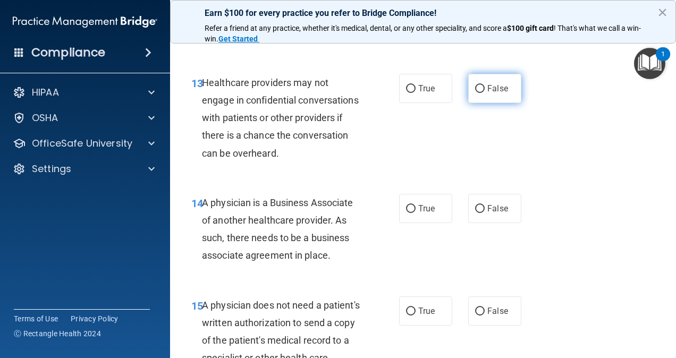
click at [475, 93] on input "False" at bounding box center [480, 89] width 10 height 8
radio input "true"
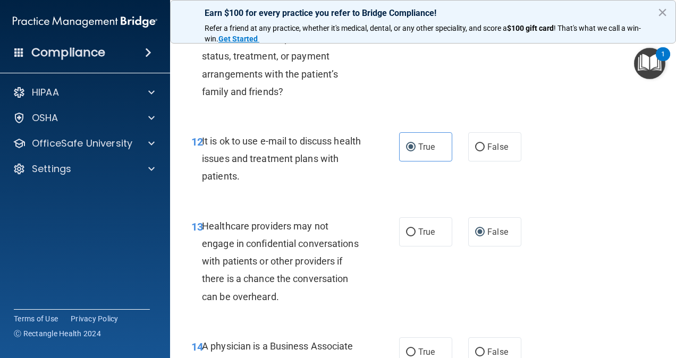
scroll to position [1222, 0]
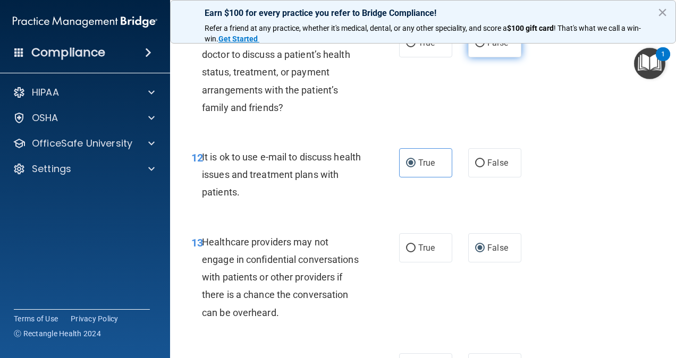
click at [475, 47] on input "False" at bounding box center [480, 43] width 10 height 8
radio input "true"
click at [477, 47] on input "False" at bounding box center [480, 43] width 10 height 8
click at [406, 47] on input "True" at bounding box center [411, 43] width 10 height 8
radio input "true"
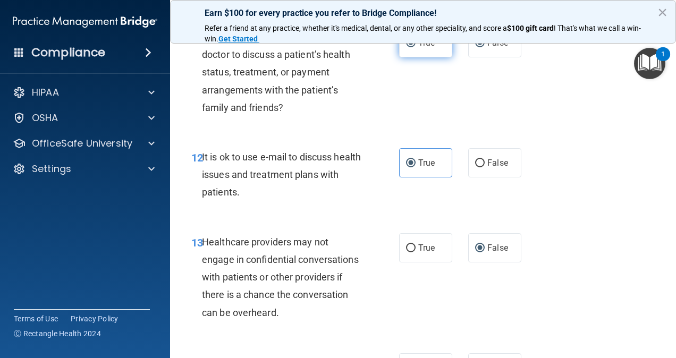
radio input "false"
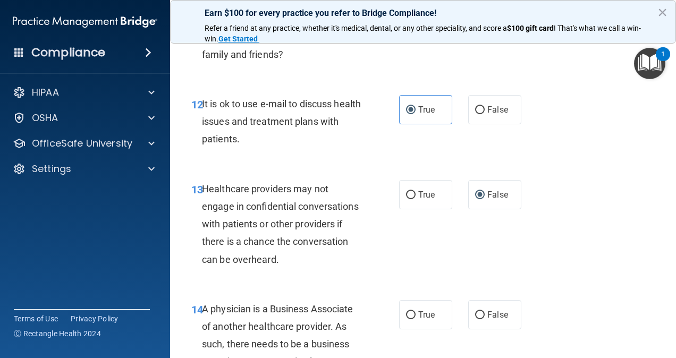
scroll to position [1328, 0]
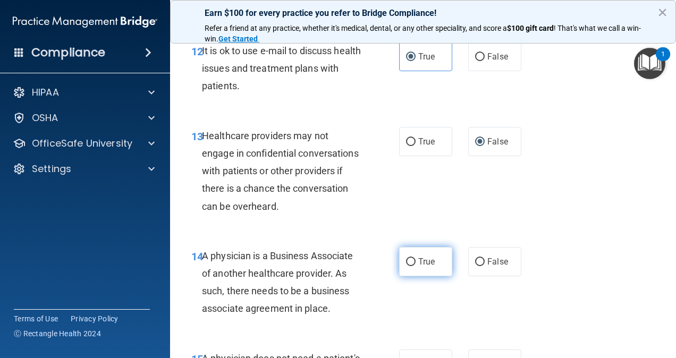
click at [406, 266] on input "True" at bounding box center [411, 262] width 10 height 8
radio input "true"
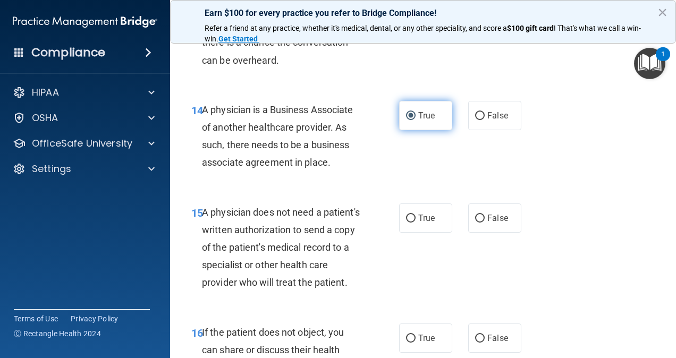
scroll to position [1540, 0]
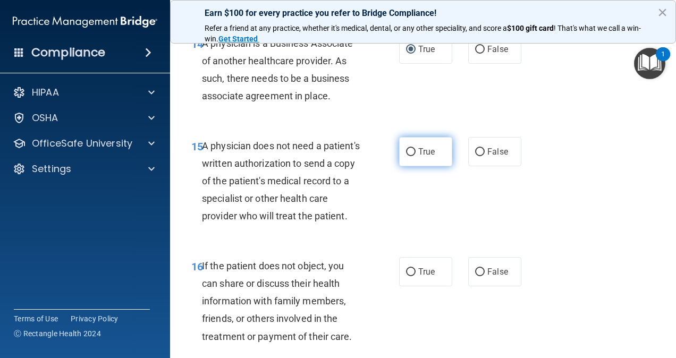
click at [406, 156] on input "True" at bounding box center [411, 152] width 10 height 8
radio input "true"
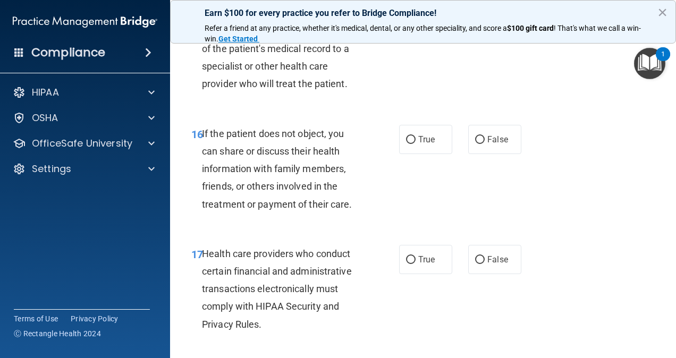
scroll to position [1700, 0]
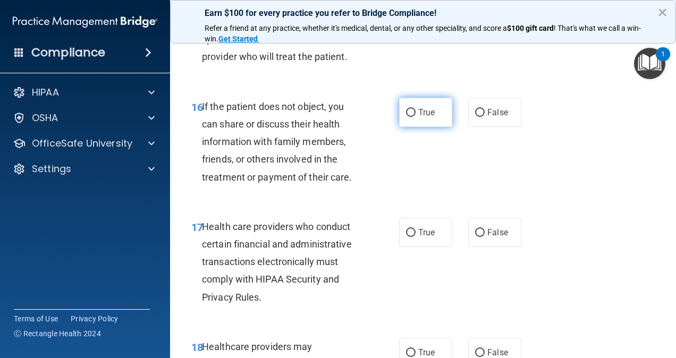
click at [408, 117] on input "True" at bounding box center [411, 113] width 10 height 8
radio input "true"
click at [406, 237] on input "True" at bounding box center [411, 233] width 10 height 8
radio input "true"
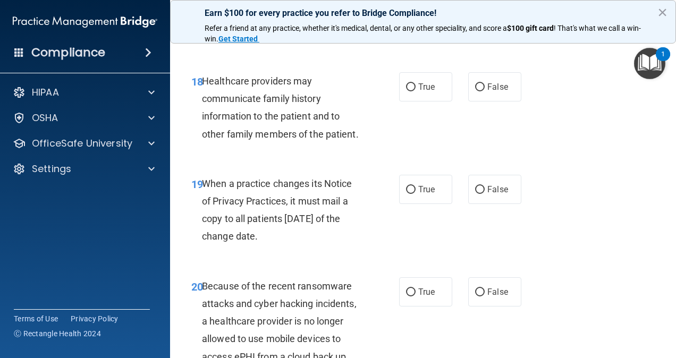
scroll to position [1912, 0]
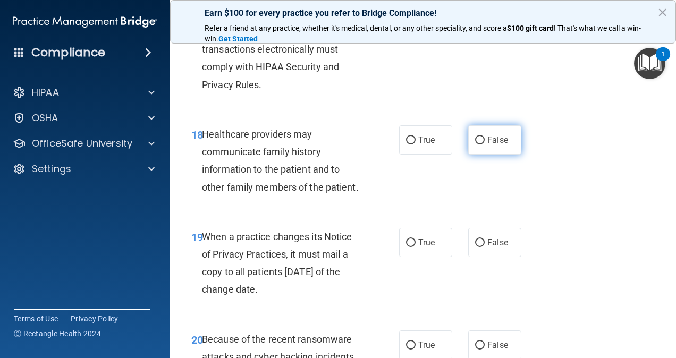
click at [475, 144] on input "False" at bounding box center [480, 141] width 10 height 8
radio input "true"
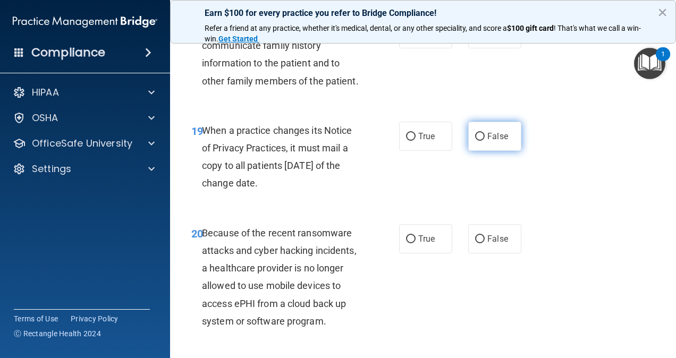
click at [481, 151] on label "False" at bounding box center [494, 136] width 53 height 29
click at [481, 141] on input "False" at bounding box center [480, 137] width 10 height 8
radio input "true"
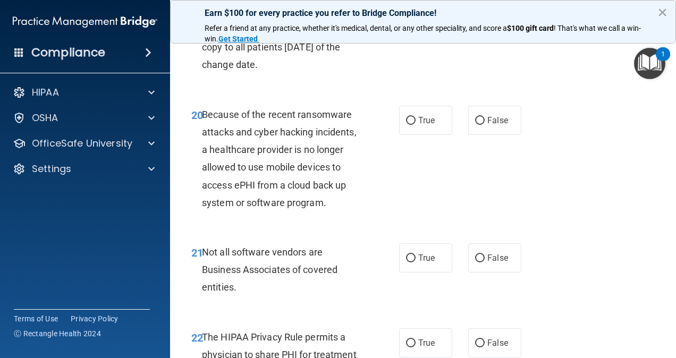
scroll to position [2178, 0]
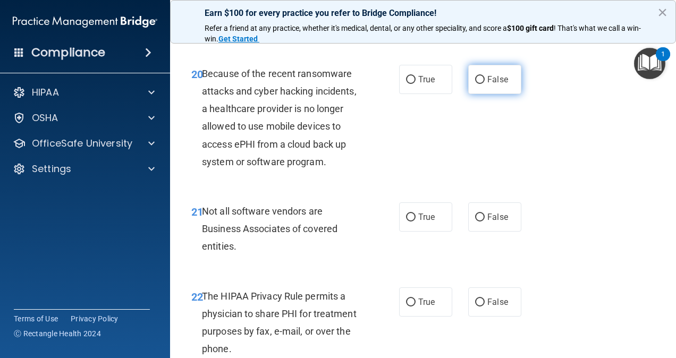
click at [475, 84] on input "False" at bounding box center [480, 80] width 10 height 8
radio input "true"
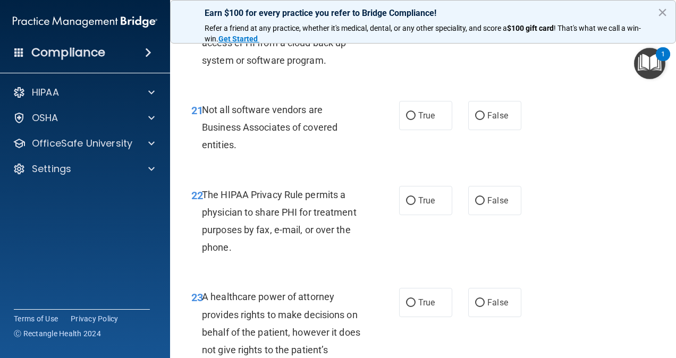
scroll to position [2284, 0]
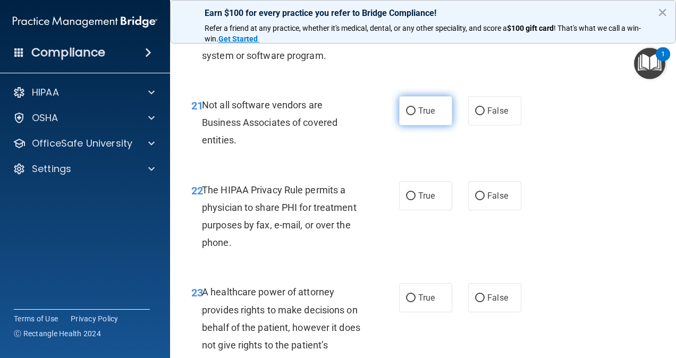
click at [407, 115] on input "True" at bounding box center [411, 111] width 10 height 8
radio input "true"
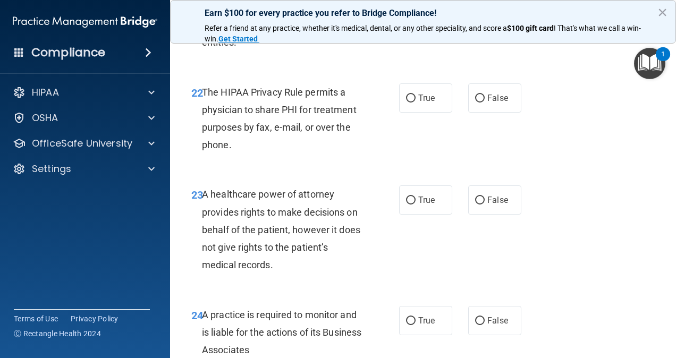
scroll to position [2390, 0]
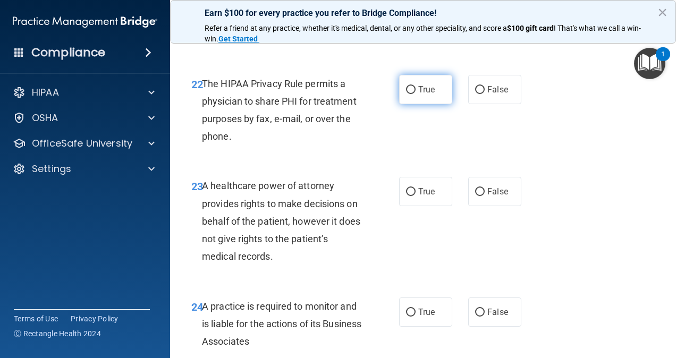
click at [411, 104] on label "True" at bounding box center [425, 89] width 53 height 29
click at [411, 94] on input "True" at bounding box center [411, 90] width 10 height 8
radio input "true"
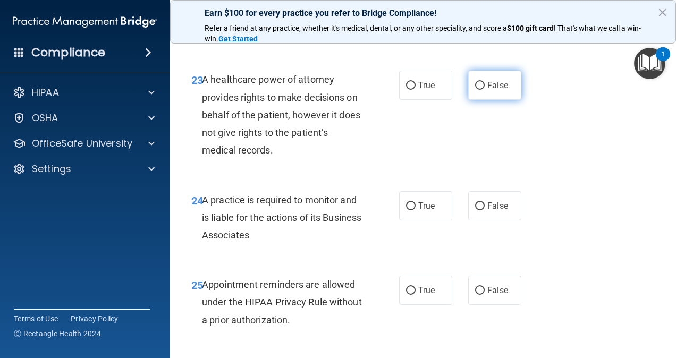
click at [475, 90] on input "False" at bounding box center [480, 86] width 10 height 8
radio input "true"
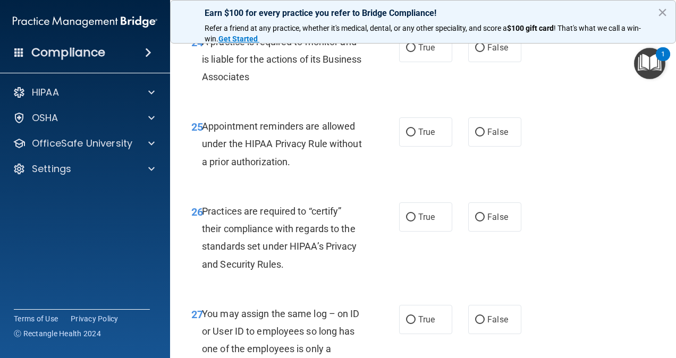
scroll to position [2656, 0]
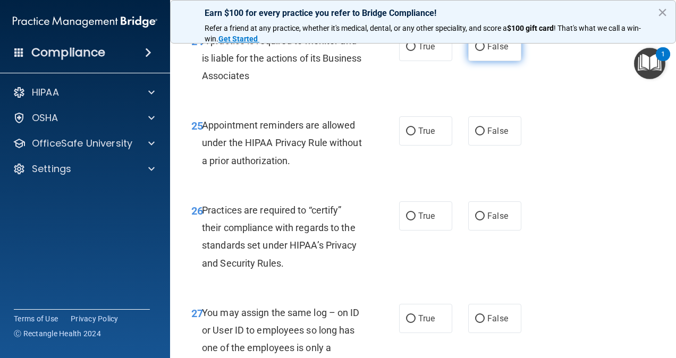
click at [475, 51] on input "False" at bounding box center [480, 47] width 10 height 8
radio input "true"
click at [407, 135] on input "True" at bounding box center [411, 131] width 10 height 8
radio input "true"
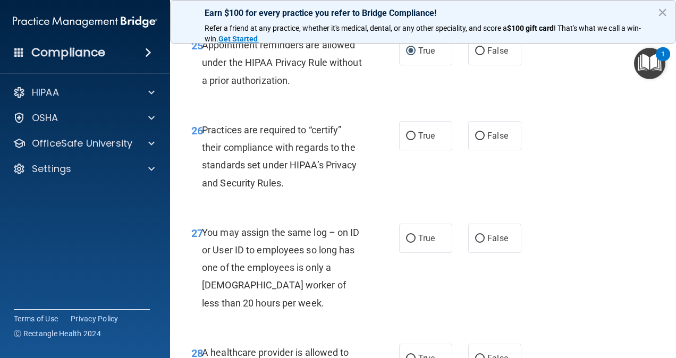
scroll to position [2762, 0]
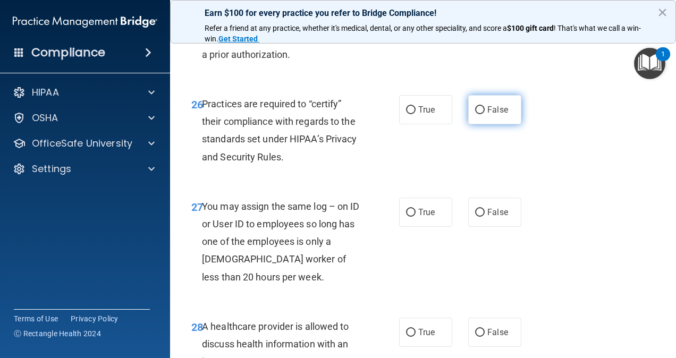
click at [476, 114] on input "False" at bounding box center [480, 110] width 10 height 8
radio input "true"
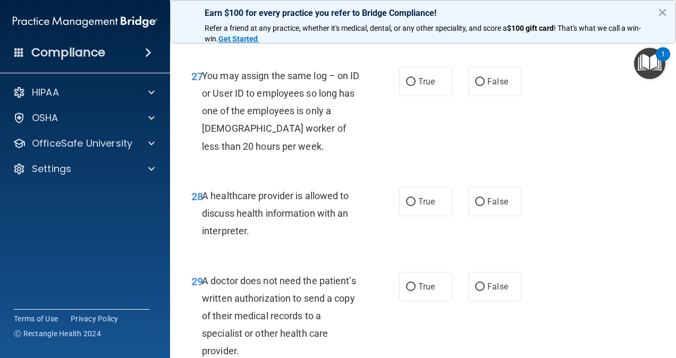
scroll to position [2922, 0]
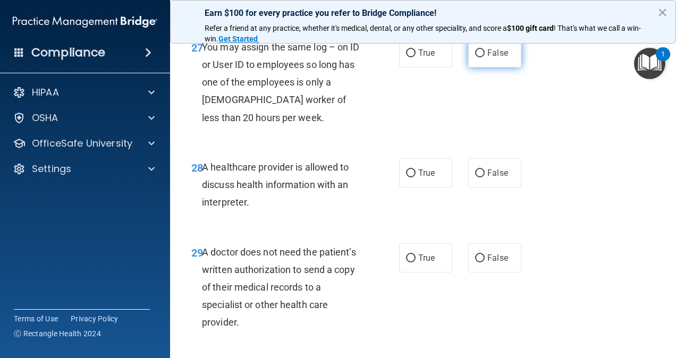
click at [476, 57] on input "False" at bounding box center [480, 53] width 10 height 8
radio input "true"
click at [407, 177] on input "True" at bounding box center [411, 173] width 10 height 8
radio input "true"
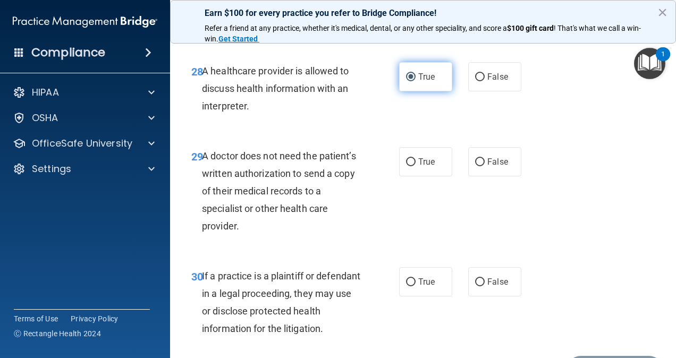
scroll to position [3028, 0]
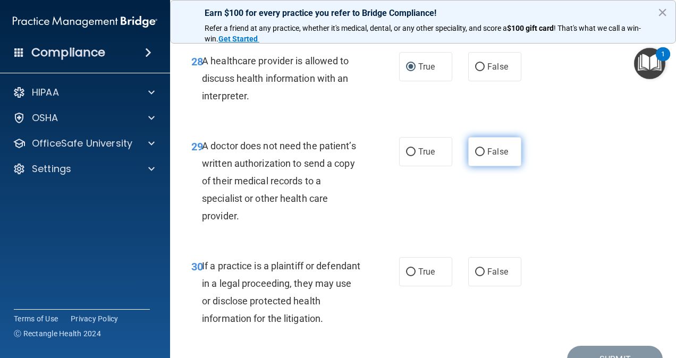
click at [475, 156] on input "False" at bounding box center [480, 152] width 10 height 8
radio input "true"
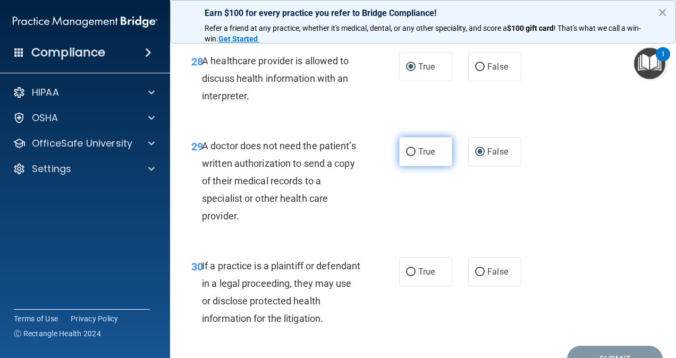
click at [409, 156] on input "True" at bounding box center [411, 152] width 10 height 8
radio input "true"
radio input "false"
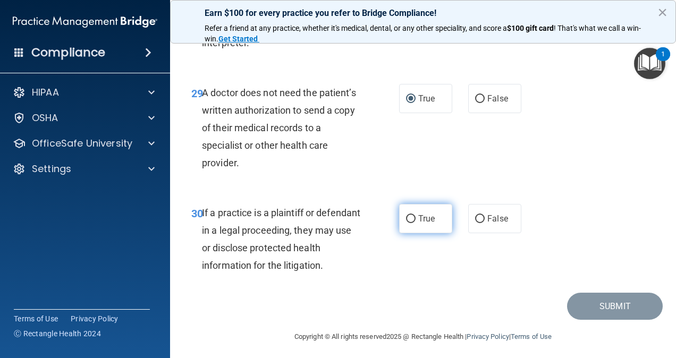
click at [403, 233] on label "True" at bounding box center [425, 218] width 53 height 29
click at [406, 223] on input "True" at bounding box center [411, 219] width 10 height 8
radio input "true"
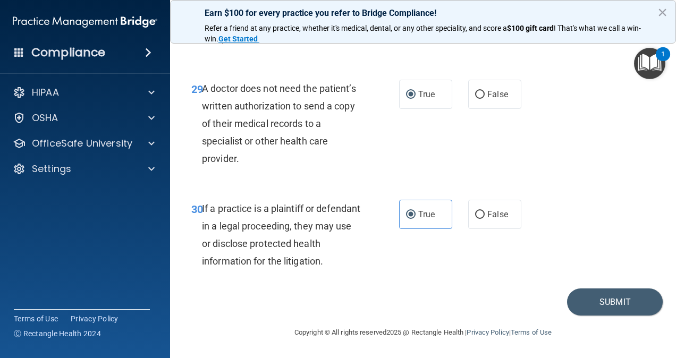
scroll to position [3138, 0]
click at [611, 301] on button "Submit" at bounding box center [615, 301] width 96 height 27
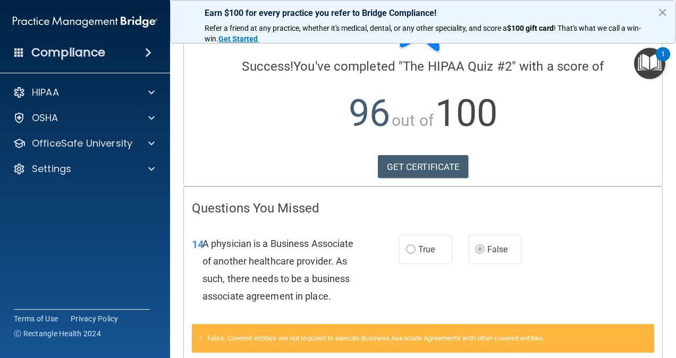
scroll to position [120, 0]
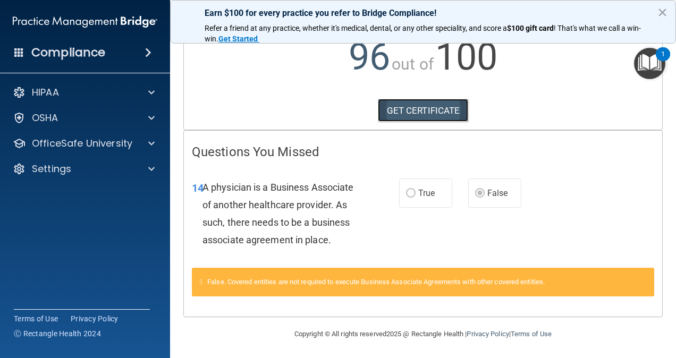
click at [416, 110] on link "GET CERTIFICATE" at bounding box center [423, 110] width 91 height 23
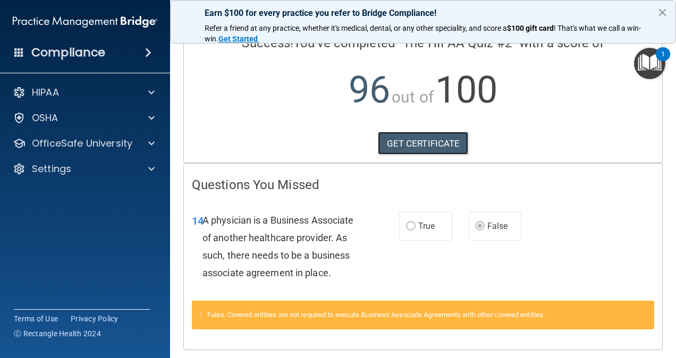
scroll to position [14, 0]
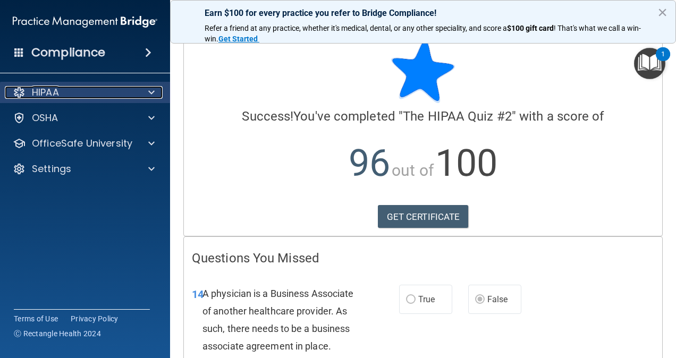
click at [138, 95] on div at bounding box center [150, 92] width 27 height 13
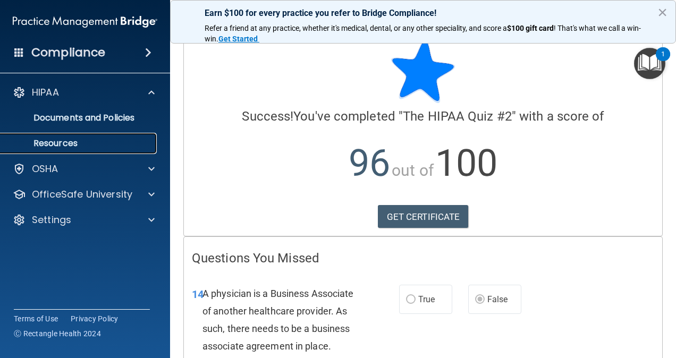
click at [71, 142] on p "Resources" at bounding box center [79, 143] width 145 height 11
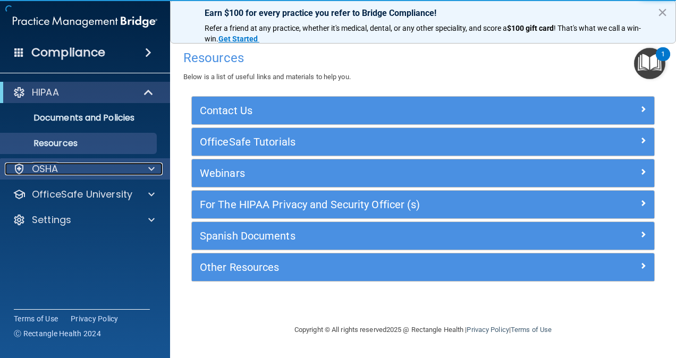
click at [91, 168] on div "OSHA" at bounding box center [71, 169] width 132 height 13
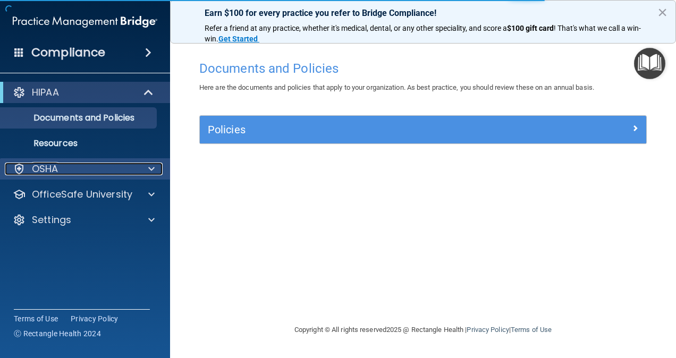
click at [54, 169] on p "OSHA" at bounding box center [45, 169] width 27 height 13
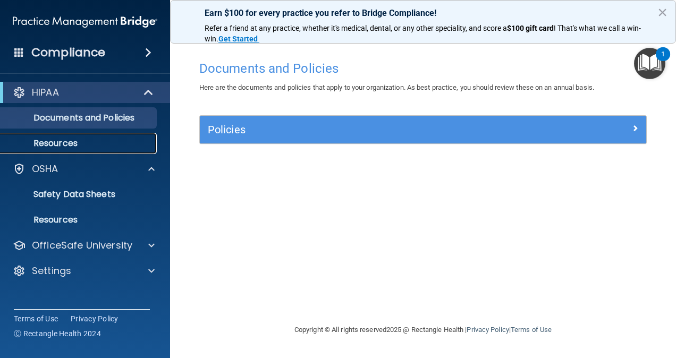
click at [66, 140] on p "Resources" at bounding box center [79, 143] width 145 height 11
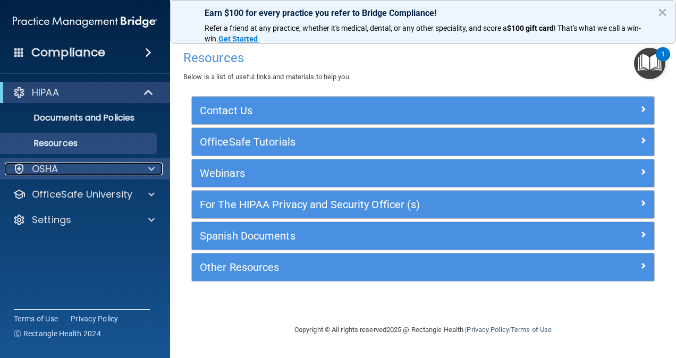
click at [57, 167] on p "OSHA" at bounding box center [45, 169] width 27 height 13
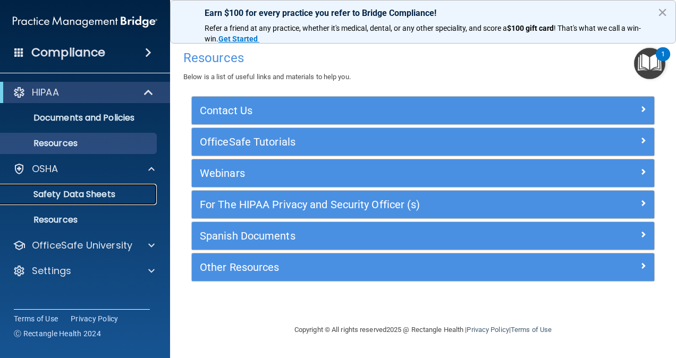
click at [59, 193] on p "Safety Data Sheets" at bounding box center [79, 194] width 145 height 11
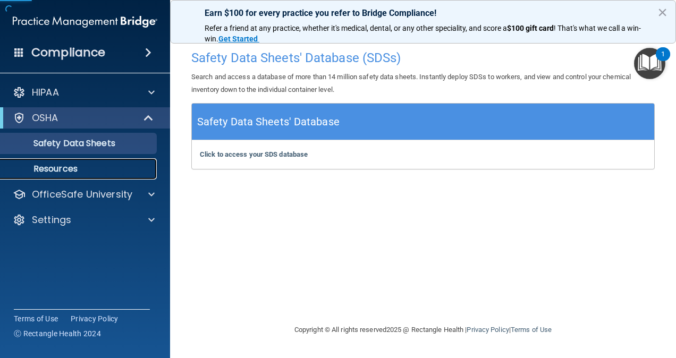
click at [55, 165] on p "Resources" at bounding box center [79, 169] width 145 height 11
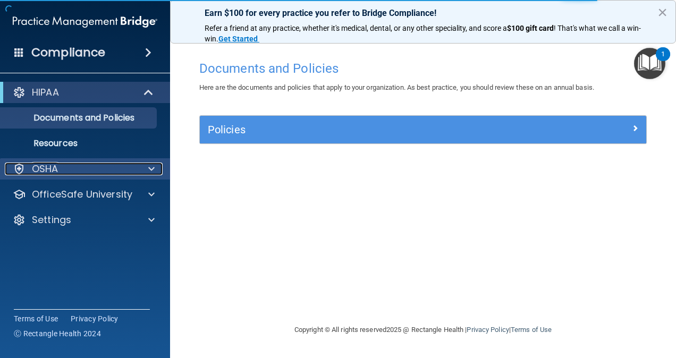
click at [53, 164] on p "OSHA" at bounding box center [45, 169] width 27 height 13
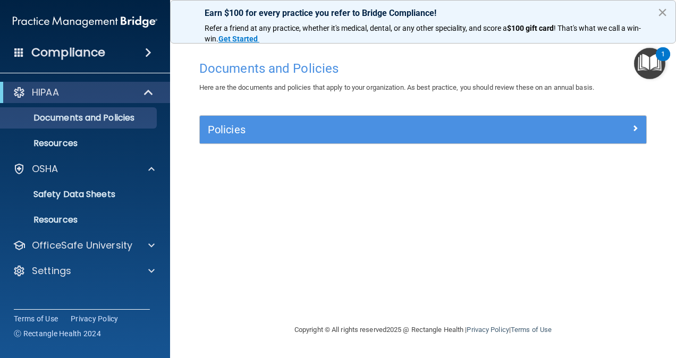
click at [663, 10] on button "×" at bounding box center [662, 12] width 10 height 17
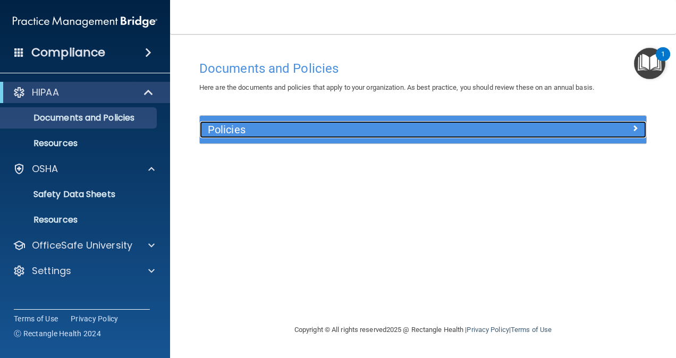
click at [632, 125] on span at bounding box center [635, 128] width 6 height 13
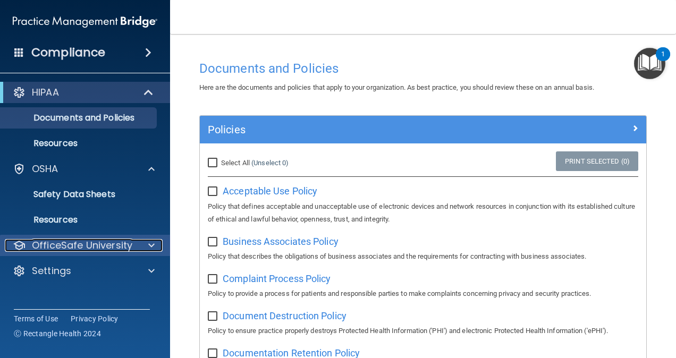
click at [103, 245] on p "OfficeSafe University" at bounding box center [82, 245] width 100 height 13
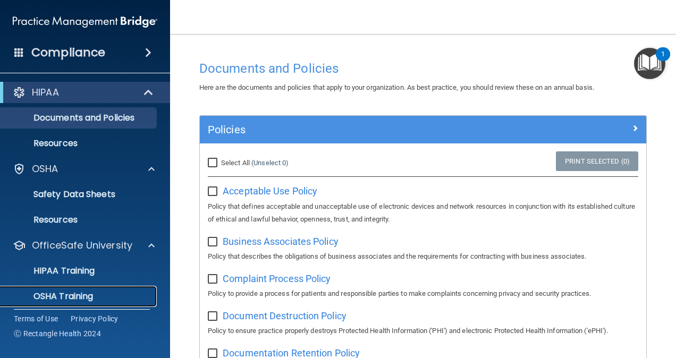
click at [74, 294] on p "OSHA Training" at bounding box center [50, 296] width 86 height 11
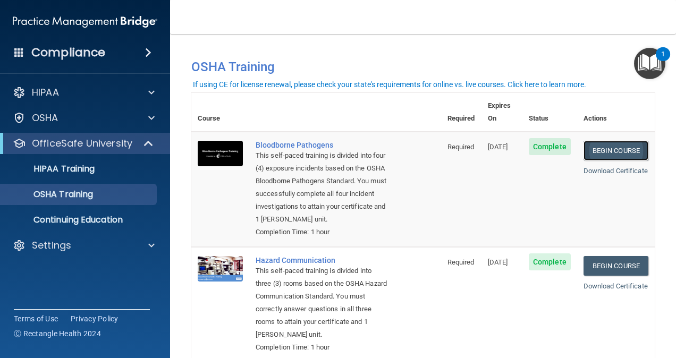
click at [624, 141] on link "Begin Course" at bounding box center [615, 151] width 65 height 20
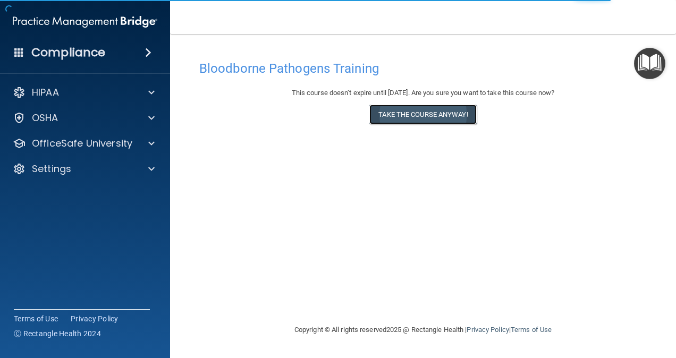
click at [431, 110] on button "Take the course anyway!" at bounding box center [422, 115] width 107 height 20
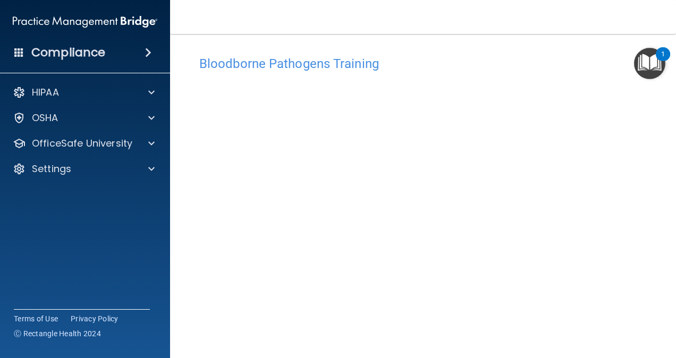
scroll to position [97, 0]
